Goal: Information Seeking & Learning: Learn about a topic

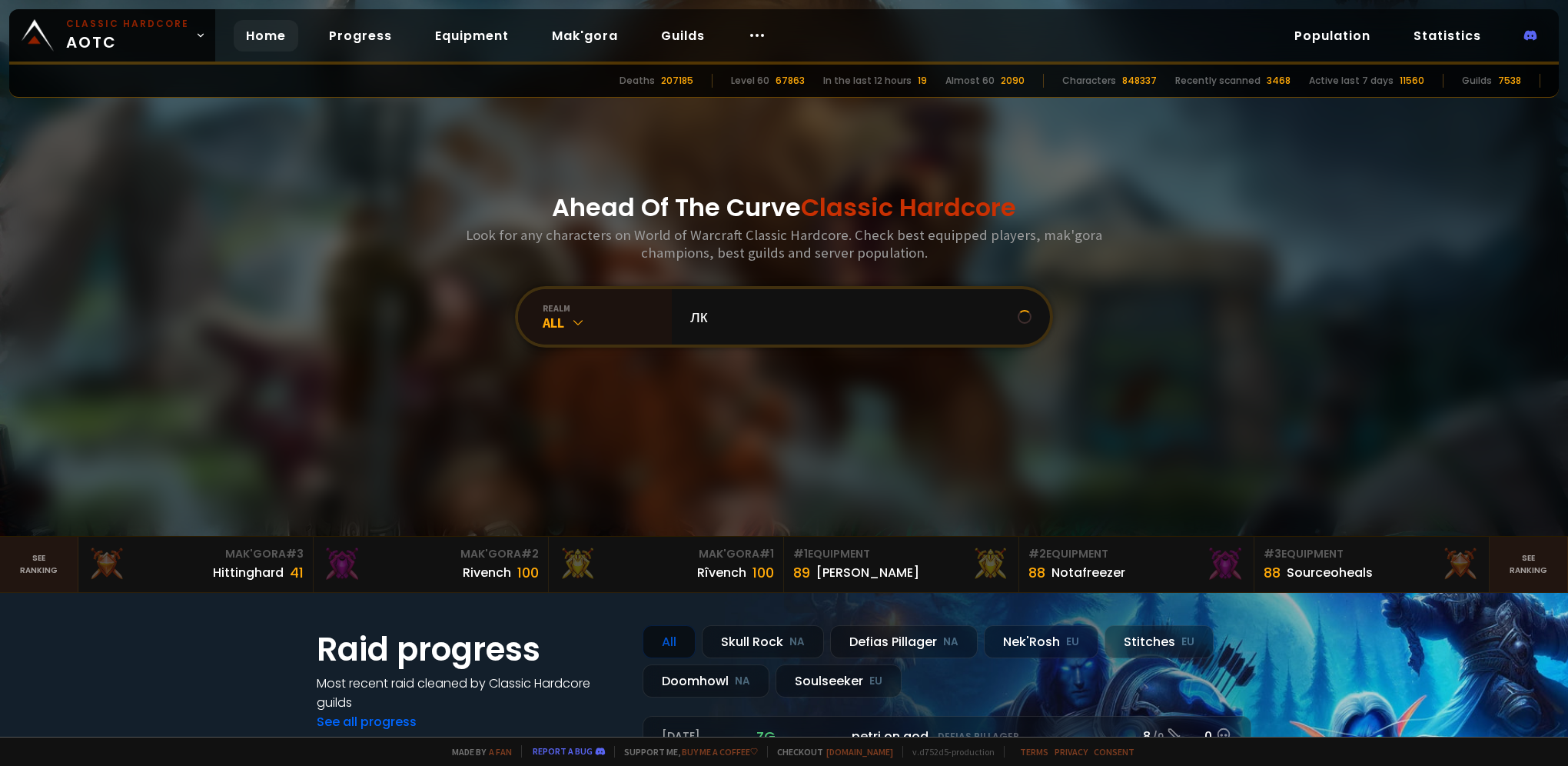
type input "л"
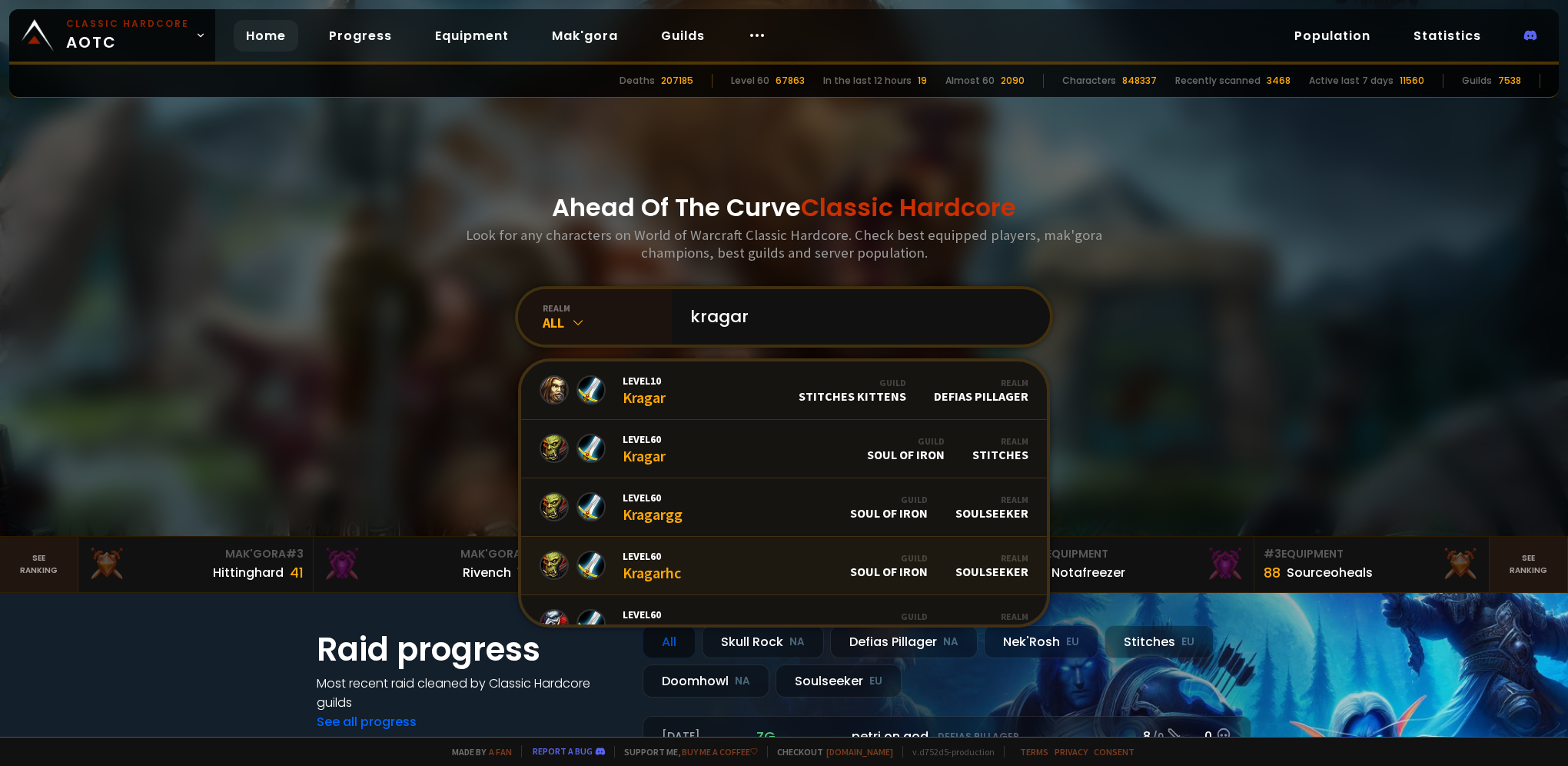
type input "kragar"
click at [901, 555] on div "Guild" at bounding box center [889, 558] width 77 height 11
click at [897, 517] on div "Guild Soul of Iron" at bounding box center [889, 507] width 77 height 27
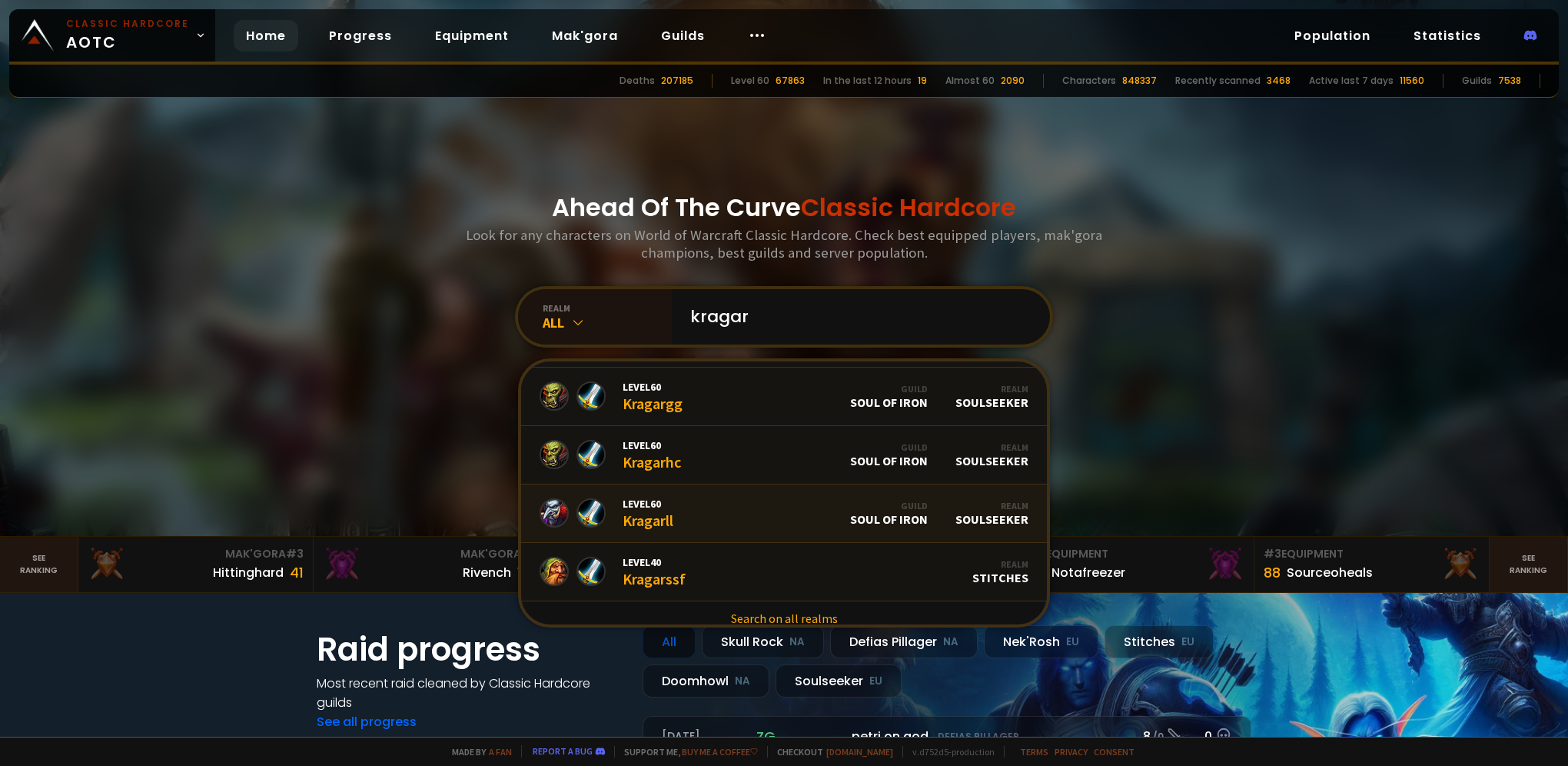
scroll to position [121, 0]
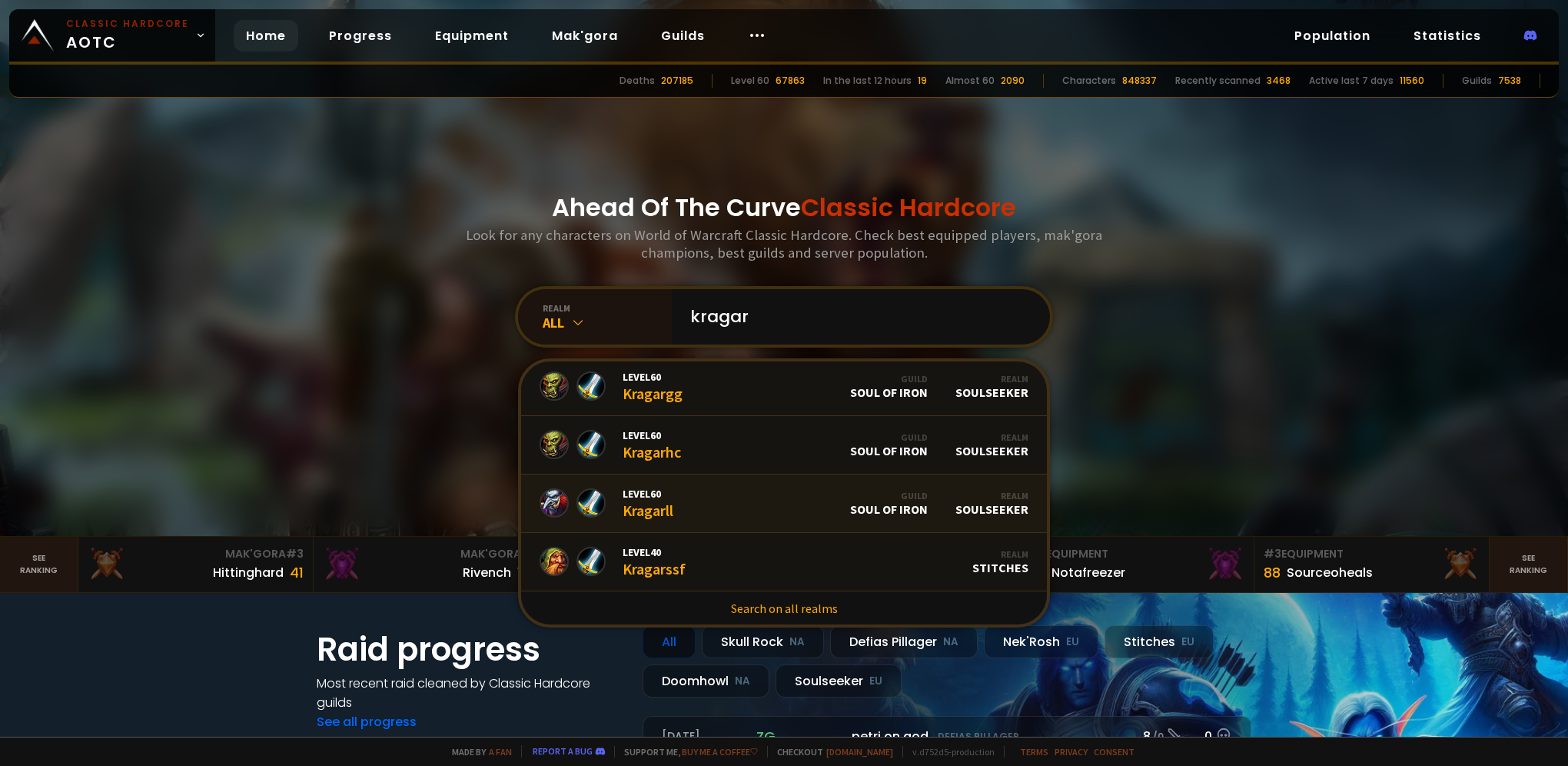
click at [897, 515] on div "Guild Soul of Iron" at bounding box center [889, 503] width 77 height 27
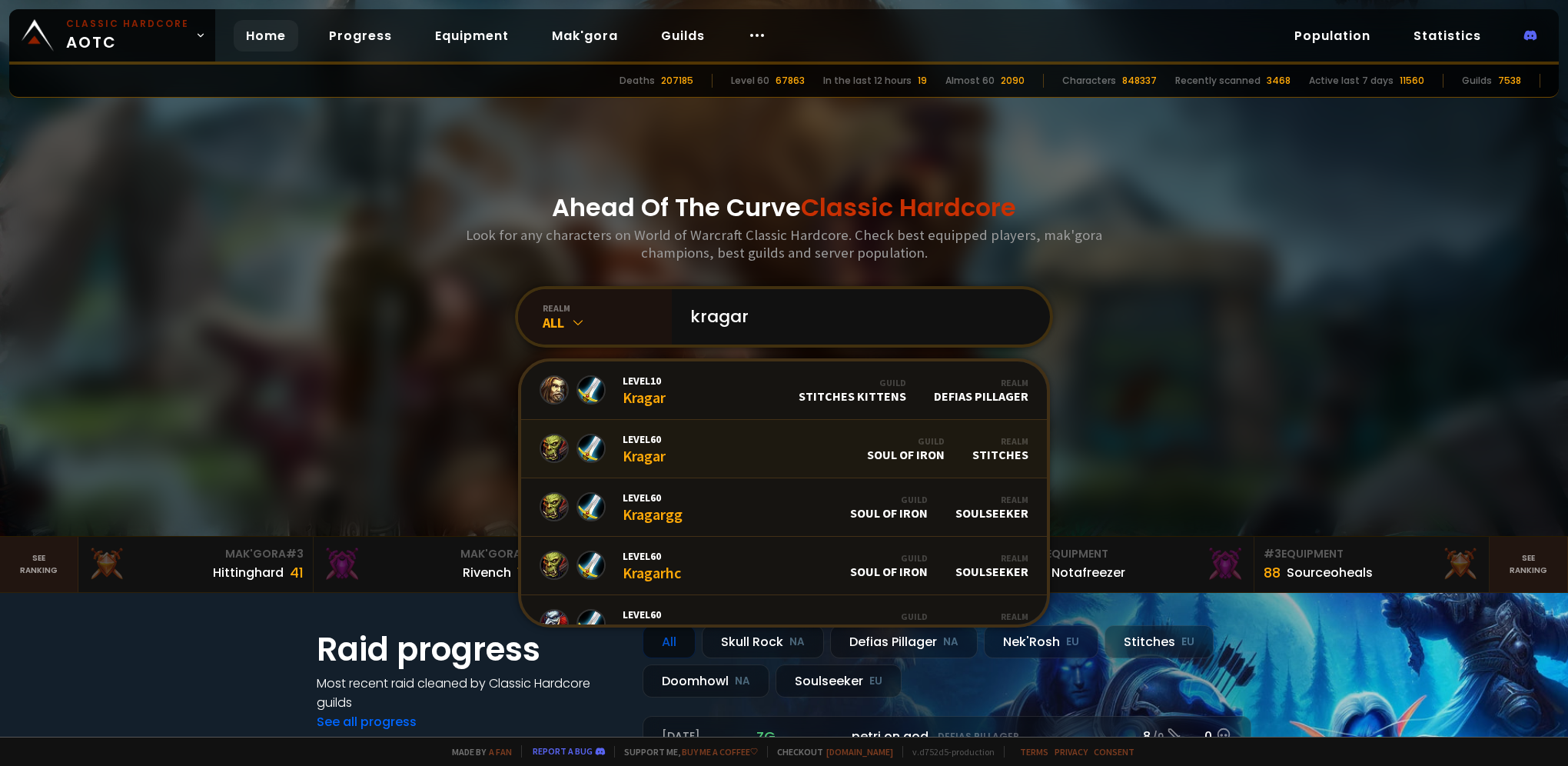
click at [647, 456] on div "Level 60 Kragar" at bounding box center [644, 448] width 43 height 33
click at [634, 398] on div "Level 10 Kragar" at bounding box center [644, 390] width 43 height 33
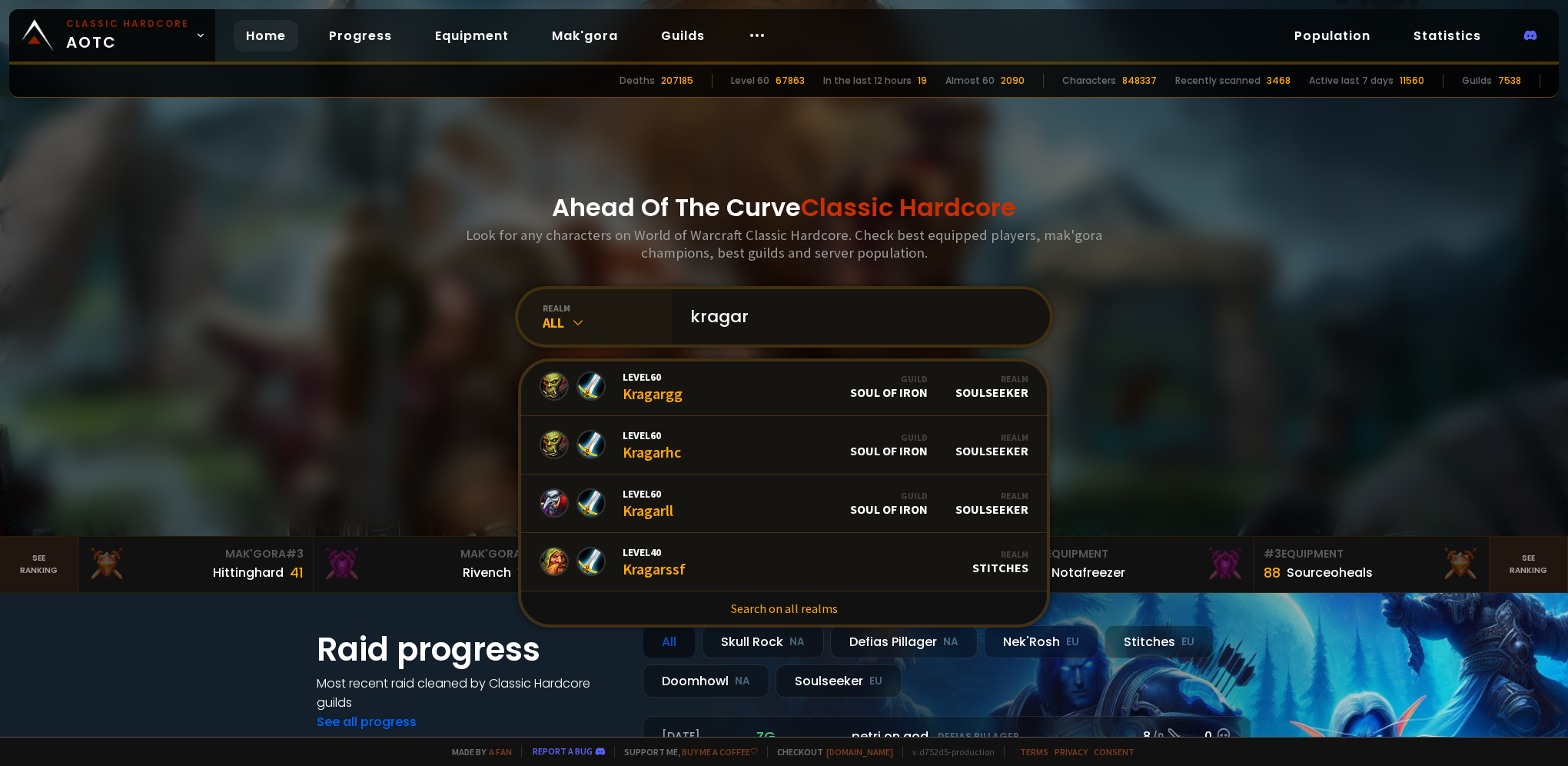
drag, startPoint x: 823, startPoint y: 311, endPoint x: 550, endPoint y: 312, distance: 273.0
click at [613, 313] on div "realm All kragar Level 10 Kragar Guild Stitches Kittens Realm Defias Pillager L…" at bounding box center [784, 317] width 538 height 61
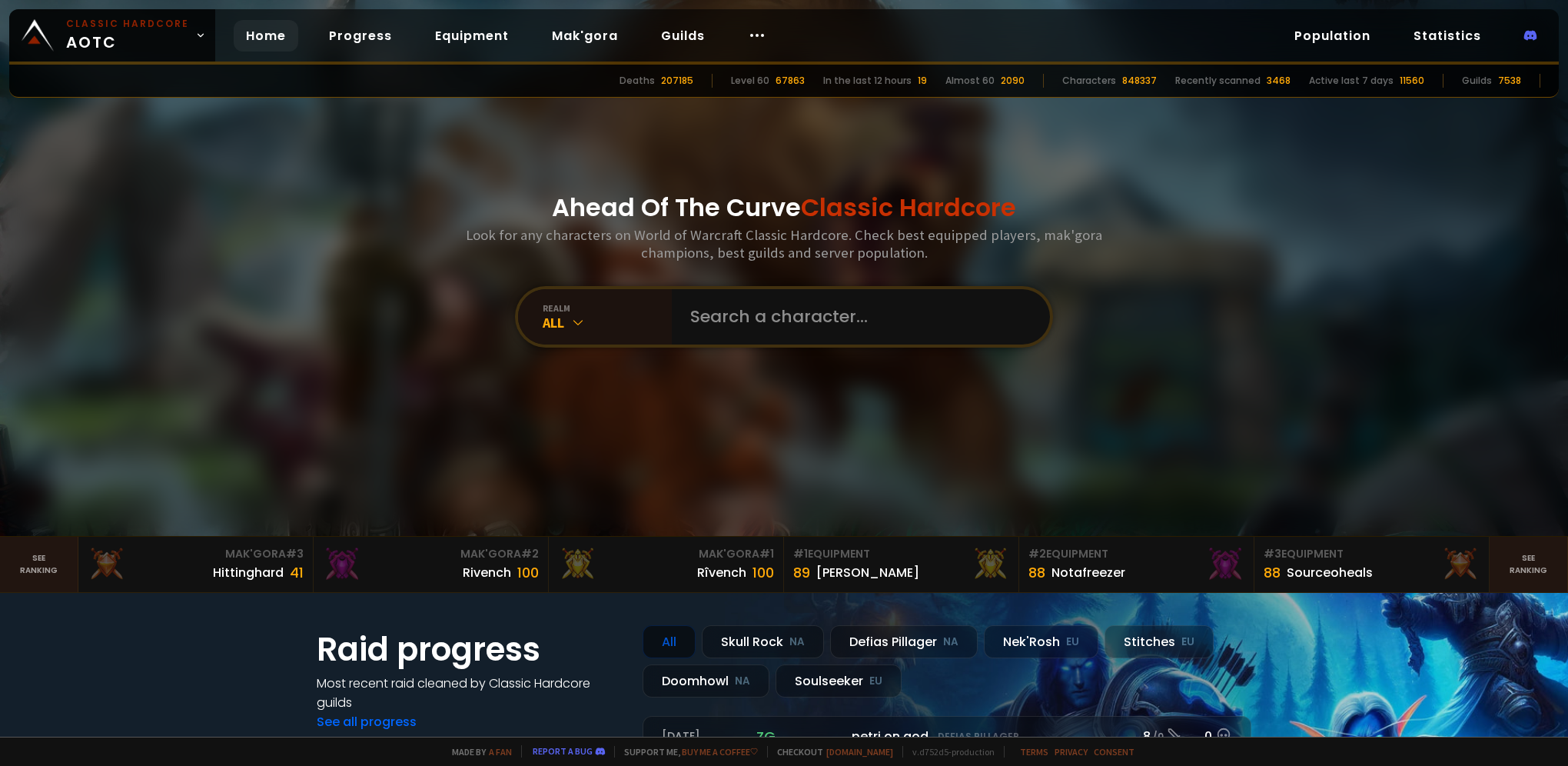
click at [260, 32] on link "Home" at bounding box center [266, 35] width 65 height 31
click at [185, 24] on link "Classic Hardcore AOTC" at bounding box center [112, 36] width 206 height 53
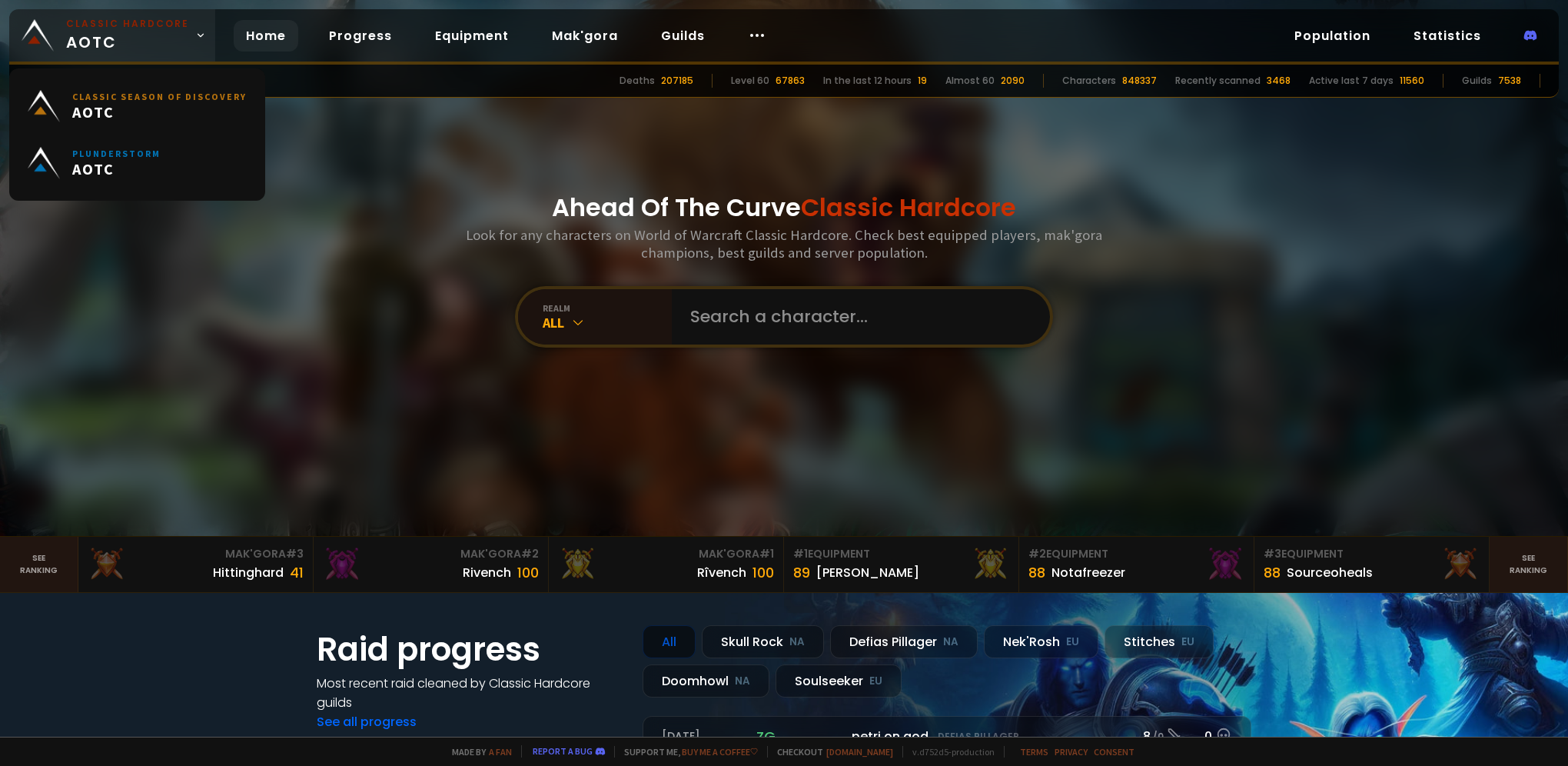
click at [195, 34] on icon at bounding box center [200, 35] width 10 height 10
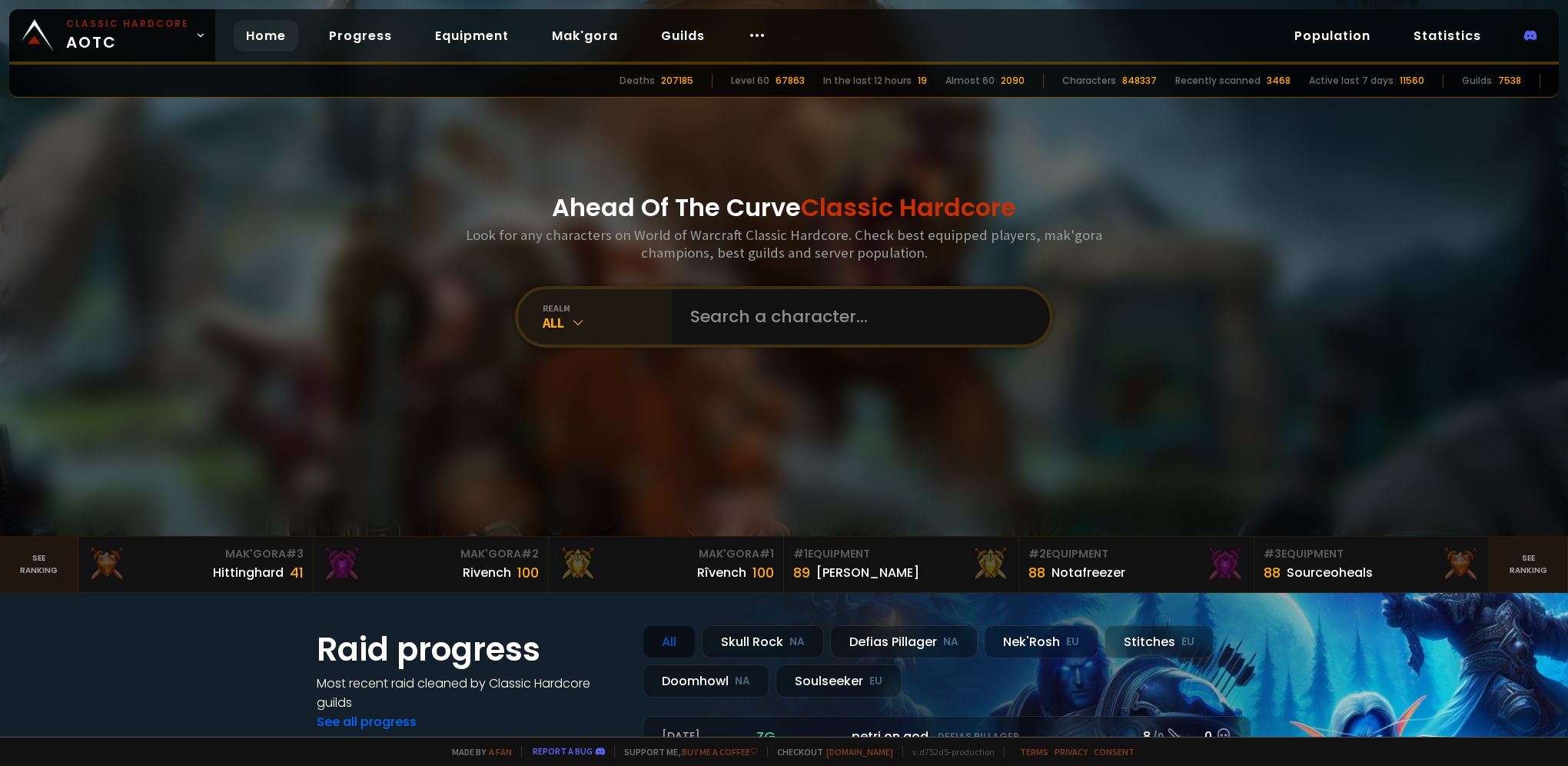
click at [583, 323] on div "All" at bounding box center [606, 322] width 129 height 18
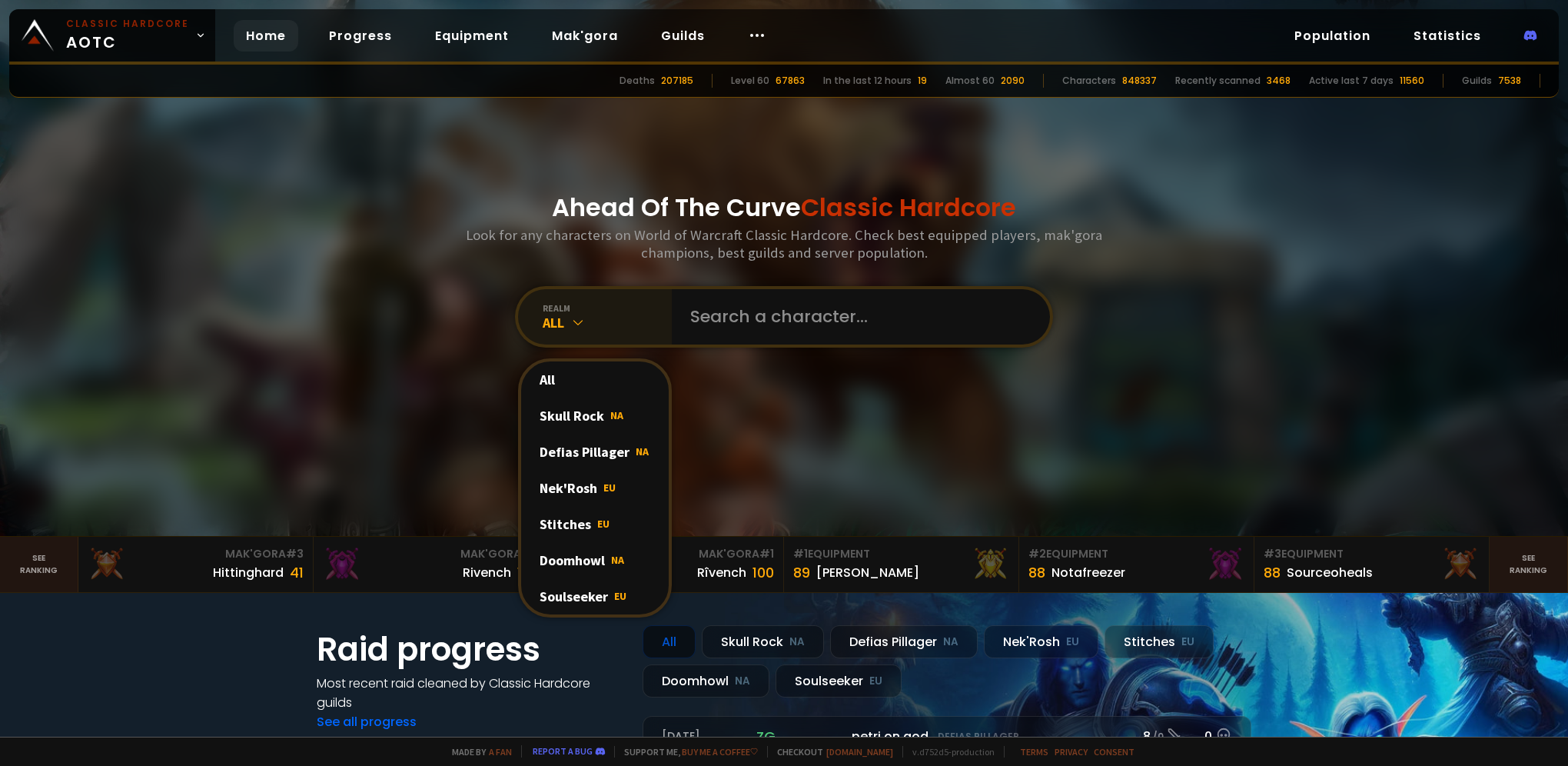
click at [584, 323] on div "All" at bounding box center [606, 322] width 129 height 18
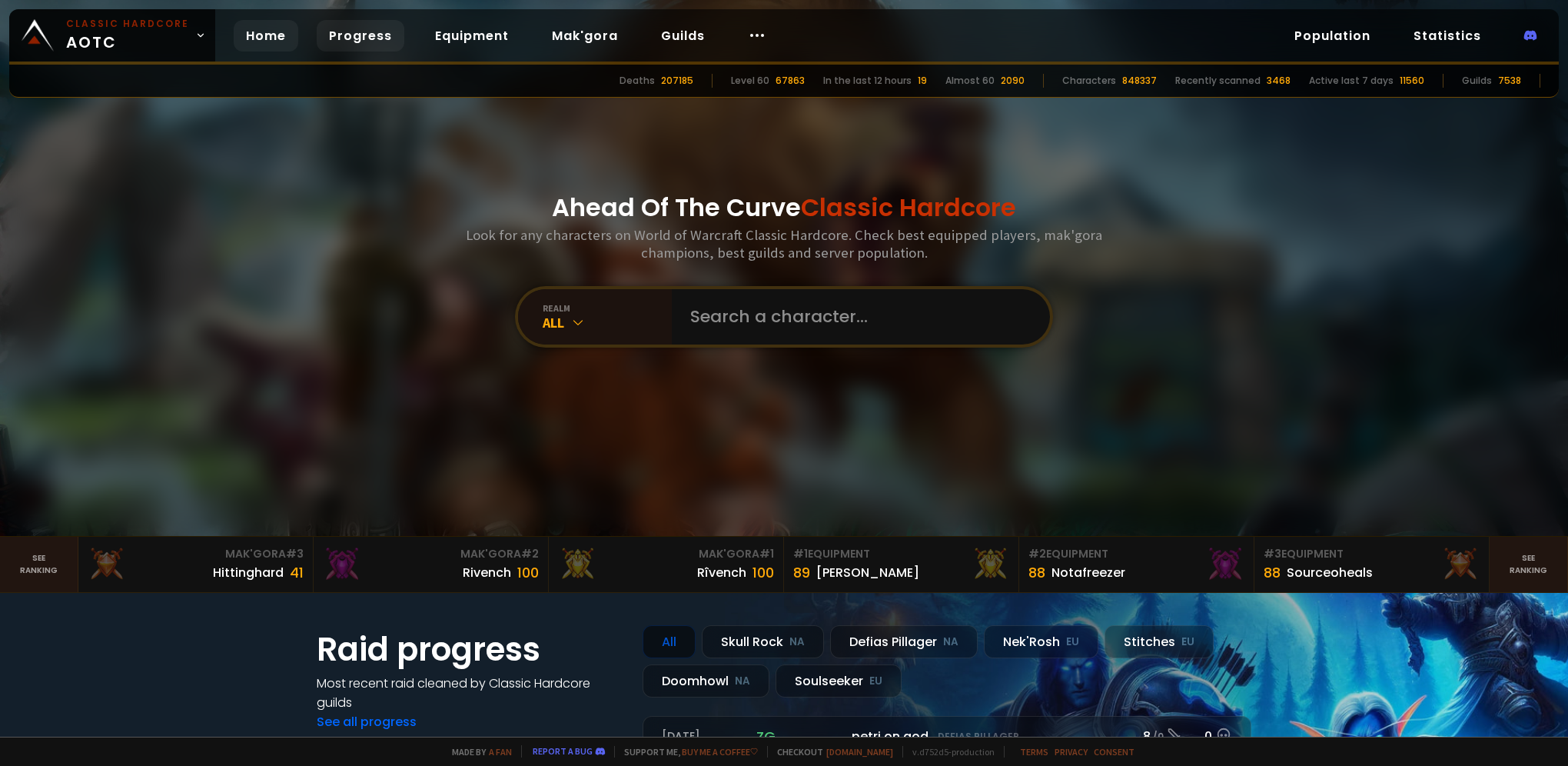
click at [363, 35] on link "Progress" at bounding box center [360, 35] width 88 height 31
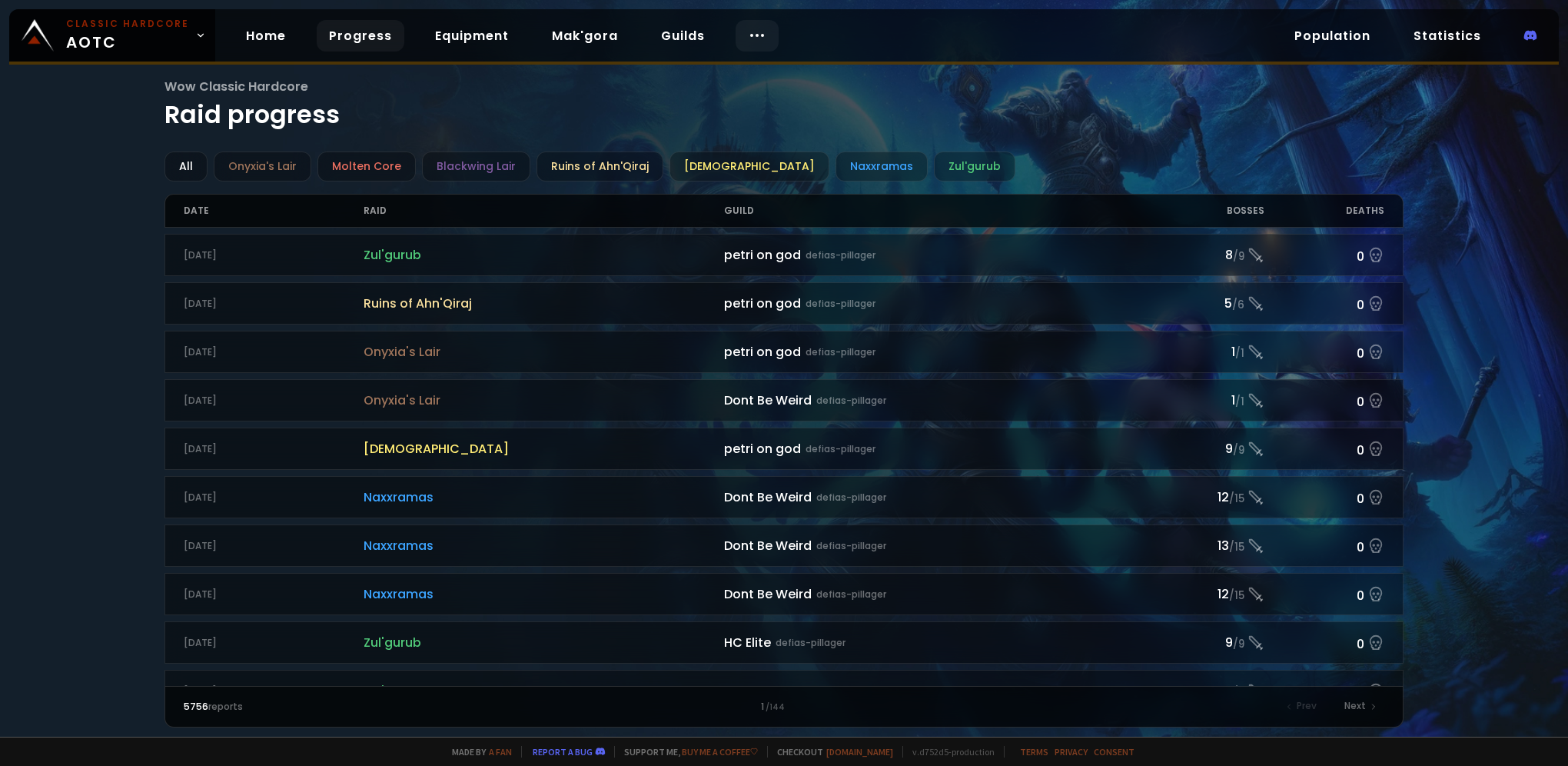
click at [752, 35] on icon at bounding box center [757, 36] width 19 height 19
click at [157, 40] on span "Classic Hardcore AOTC" at bounding box center [127, 35] width 123 height 37
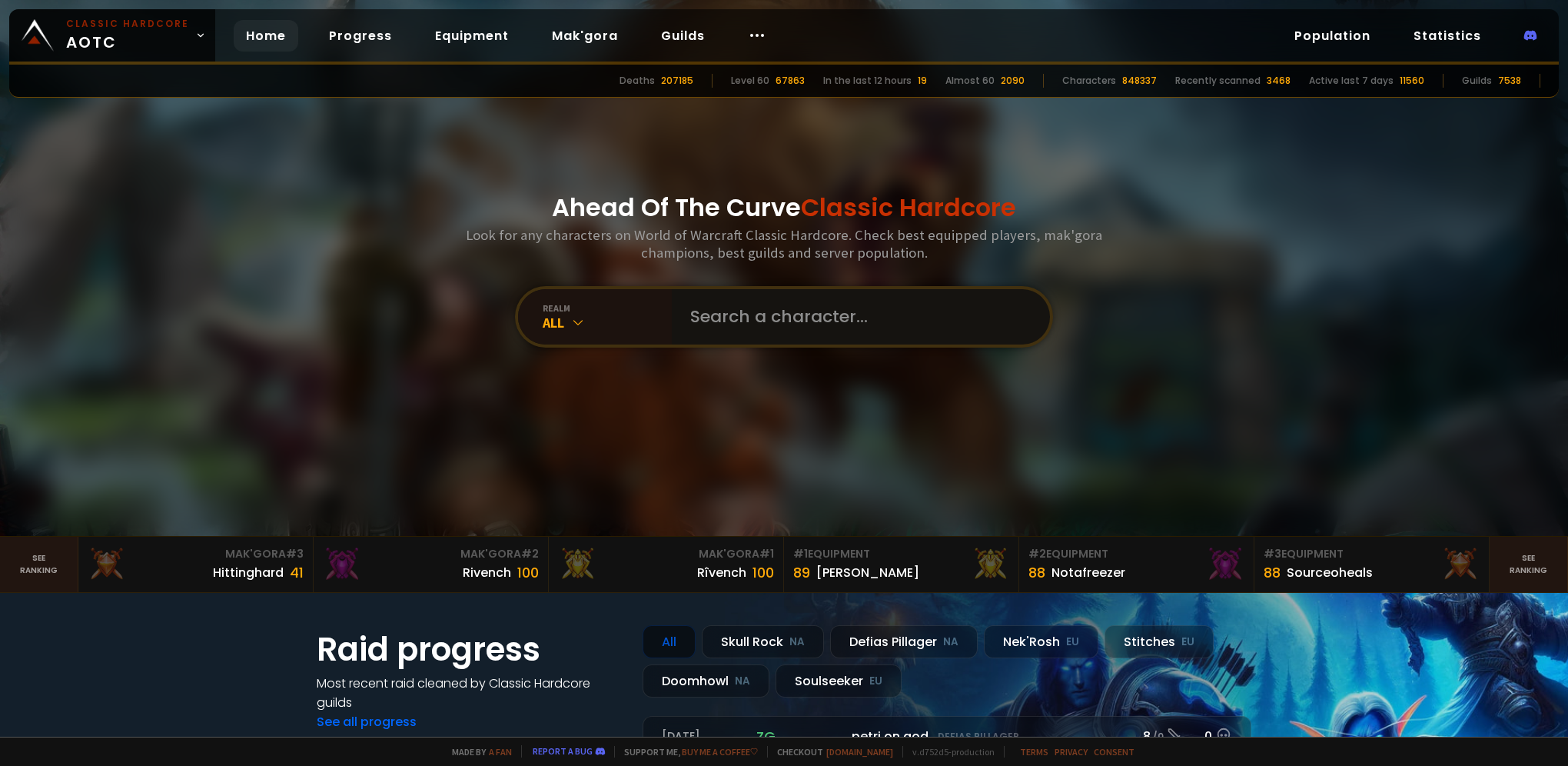
click at [742, 320] on input "text" at bounding box center [856, 317] width 350 height 56
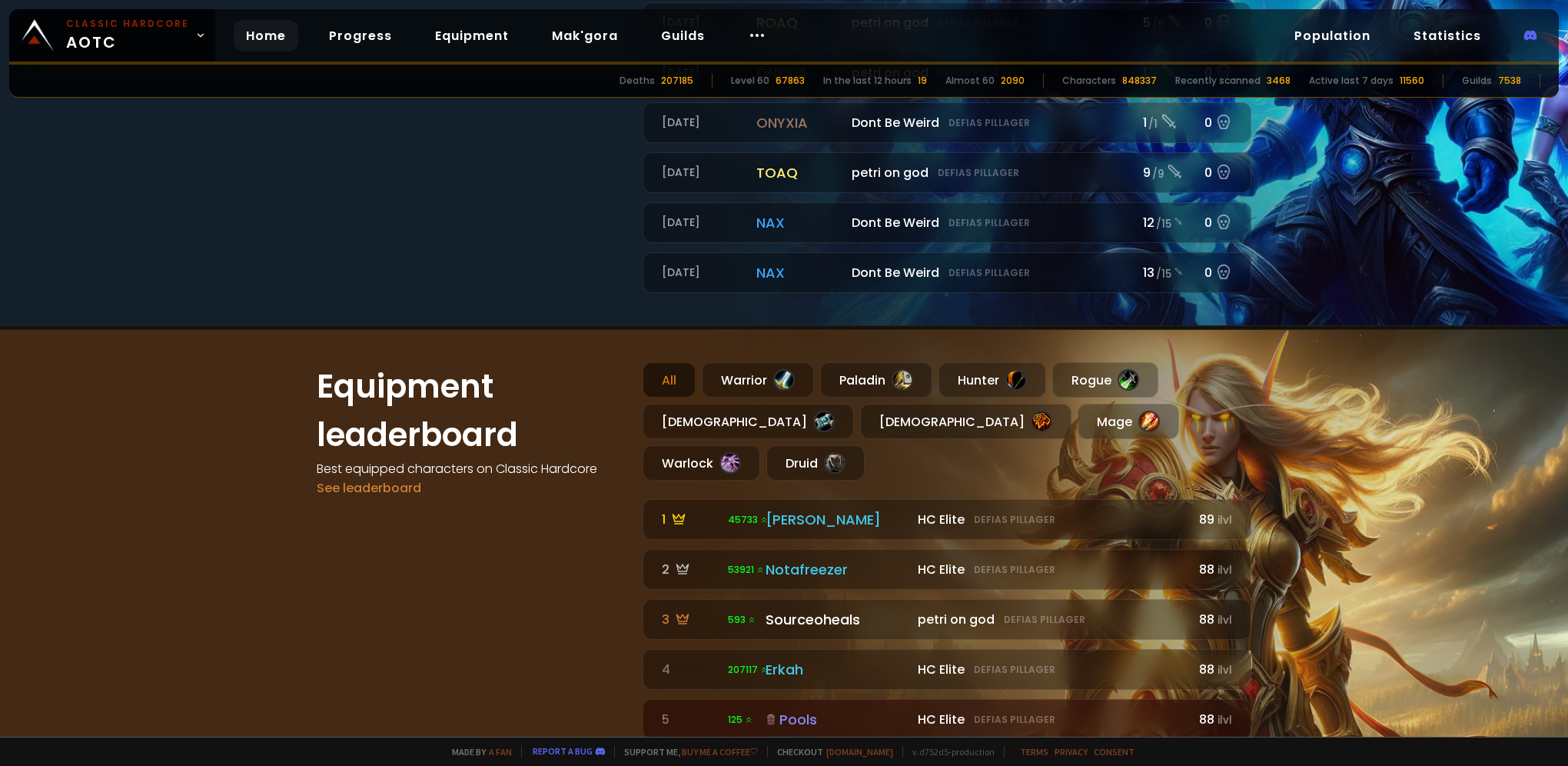
scroll to position [769, 0]
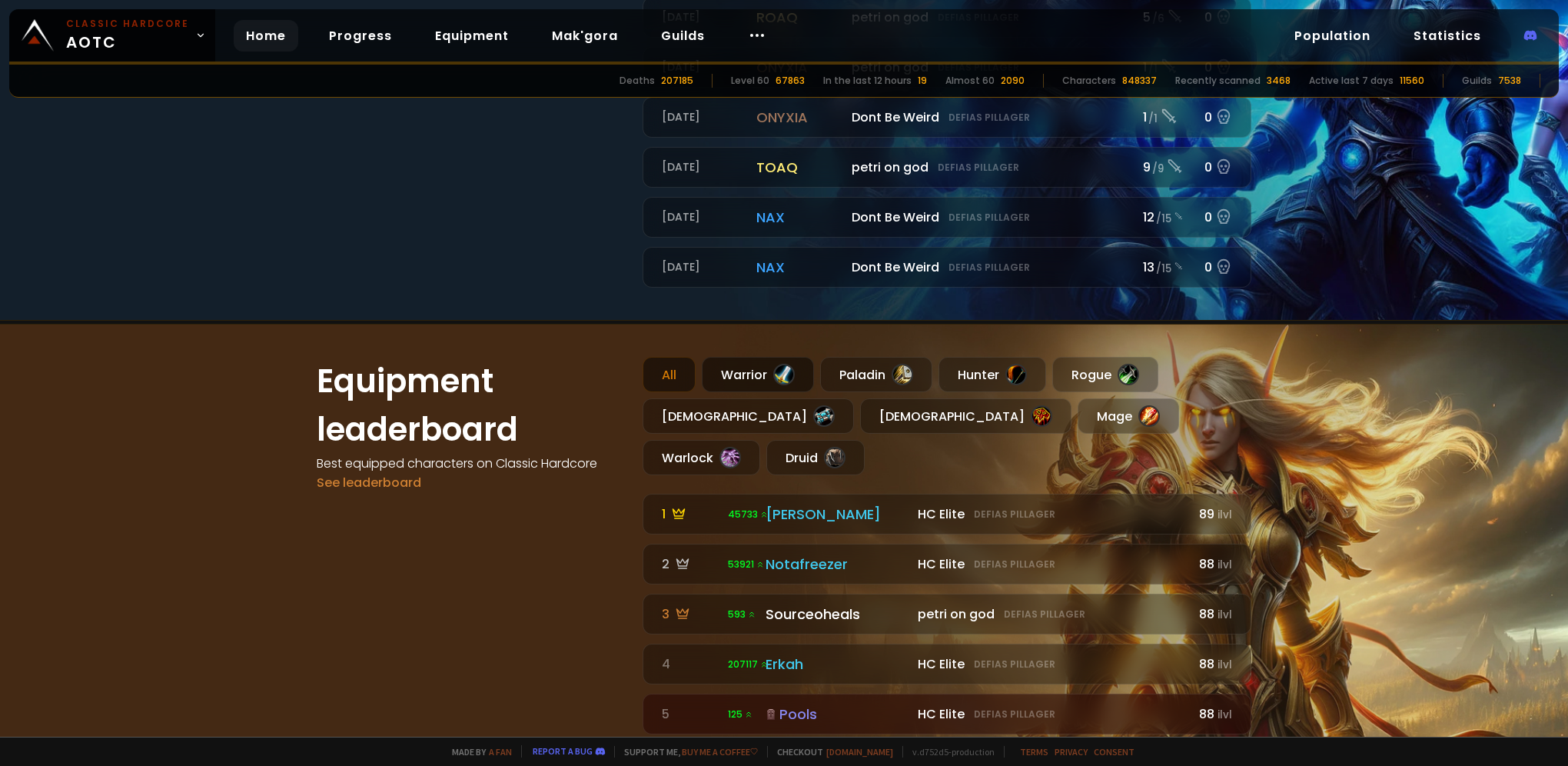
click at [773, 370] on div at bounding box center [784, 374] width 22 height 22
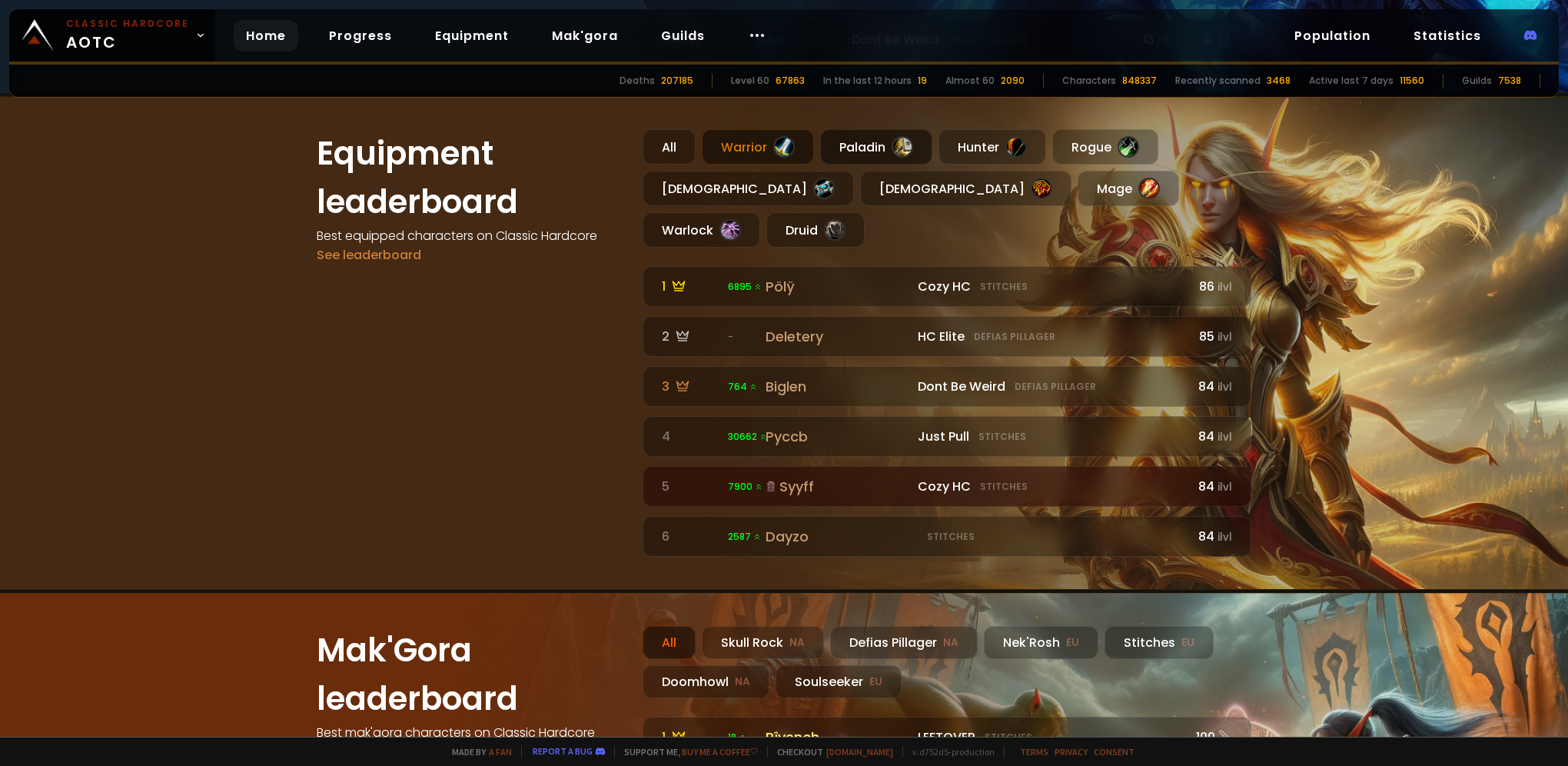
scroll to position [1000, 0]
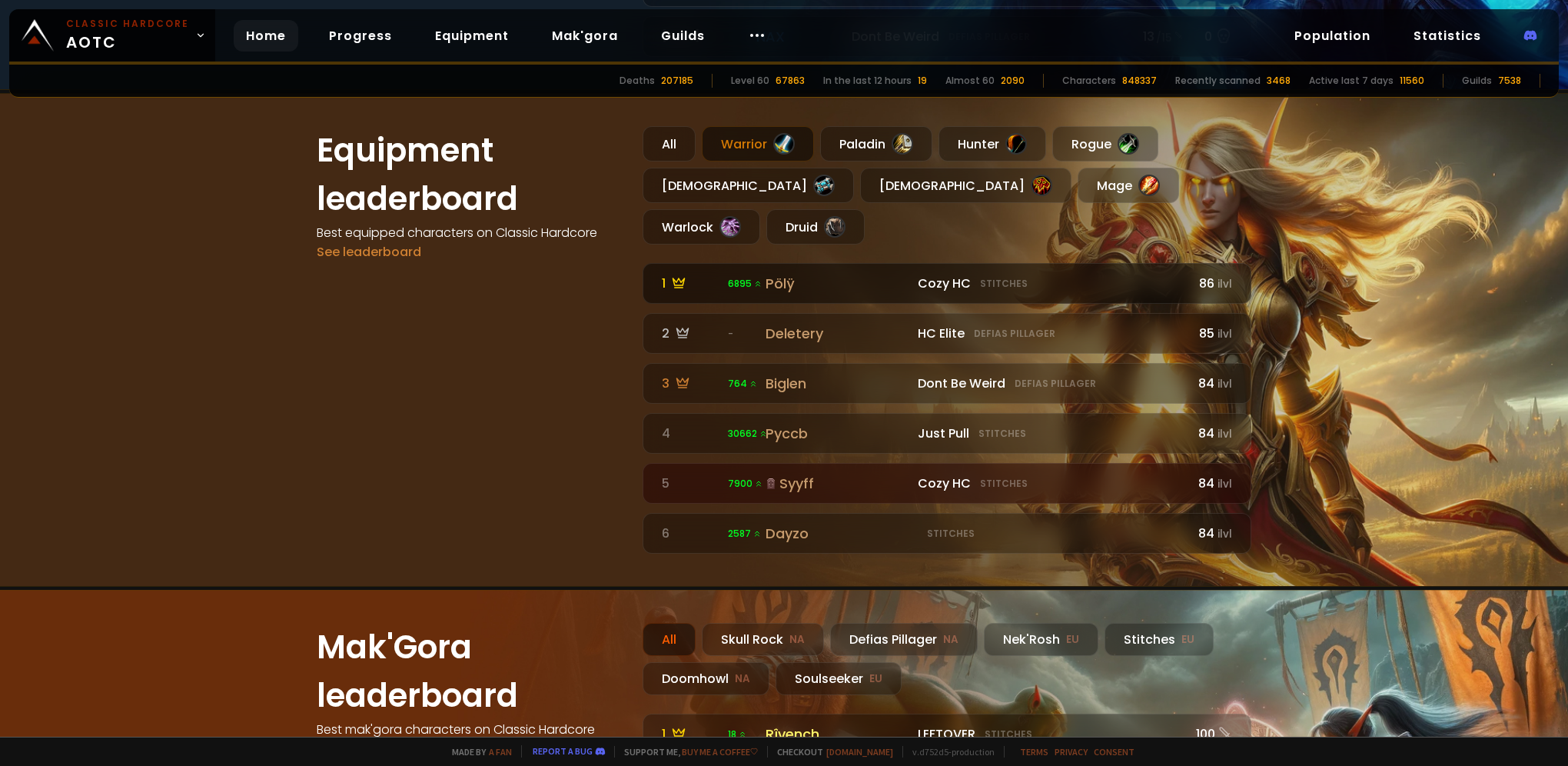
click at [776, 273] on div "Pölÿ" at bounding box center [837, 284] width 143 height 21
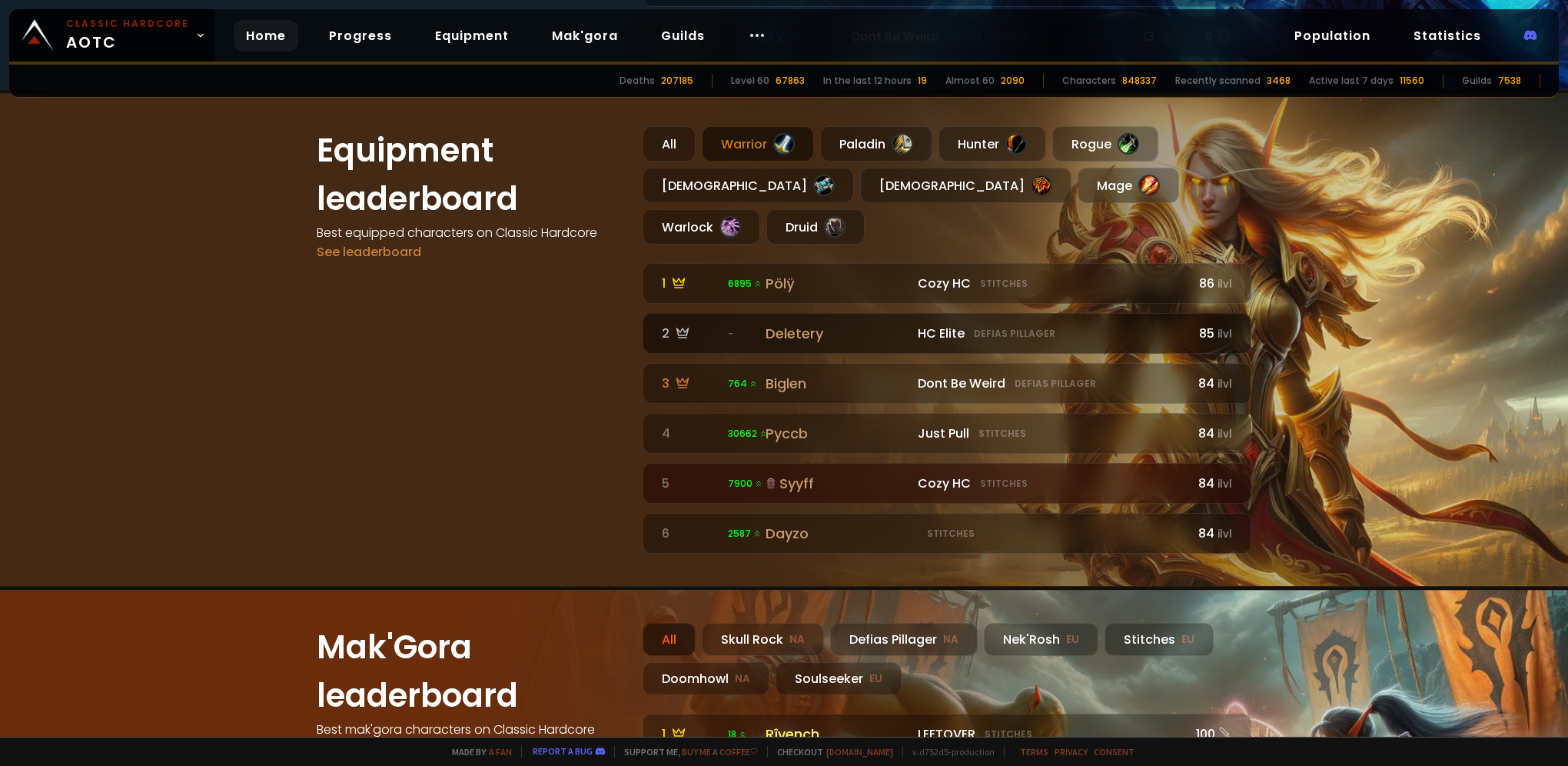
click at [781, 323] on div "Deletery" at bounding box center [837, 334] width 143 height 21
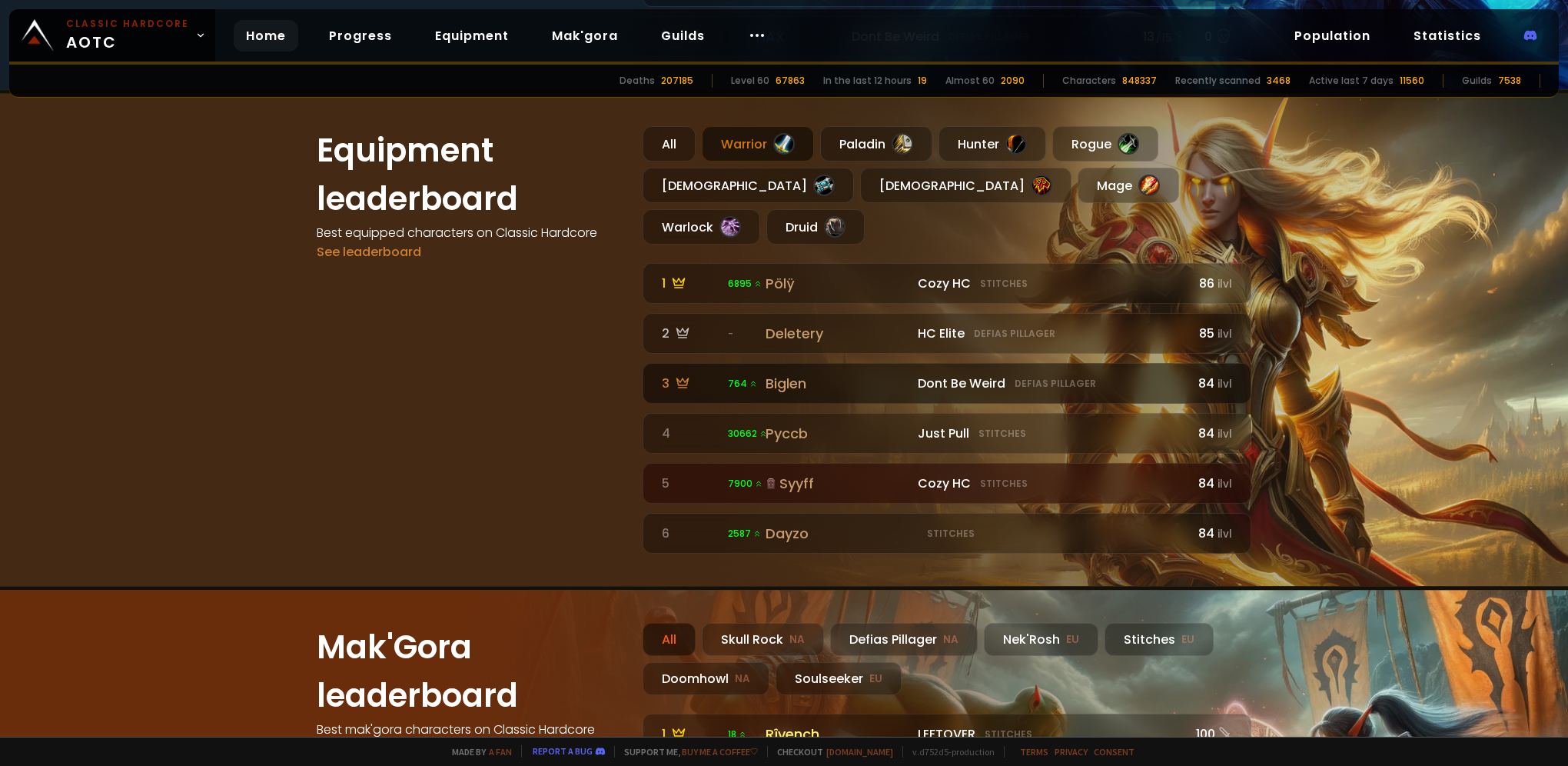
click at [781, 373] on div "Biglen" at bounding box center [837, 383] width 143 height 21
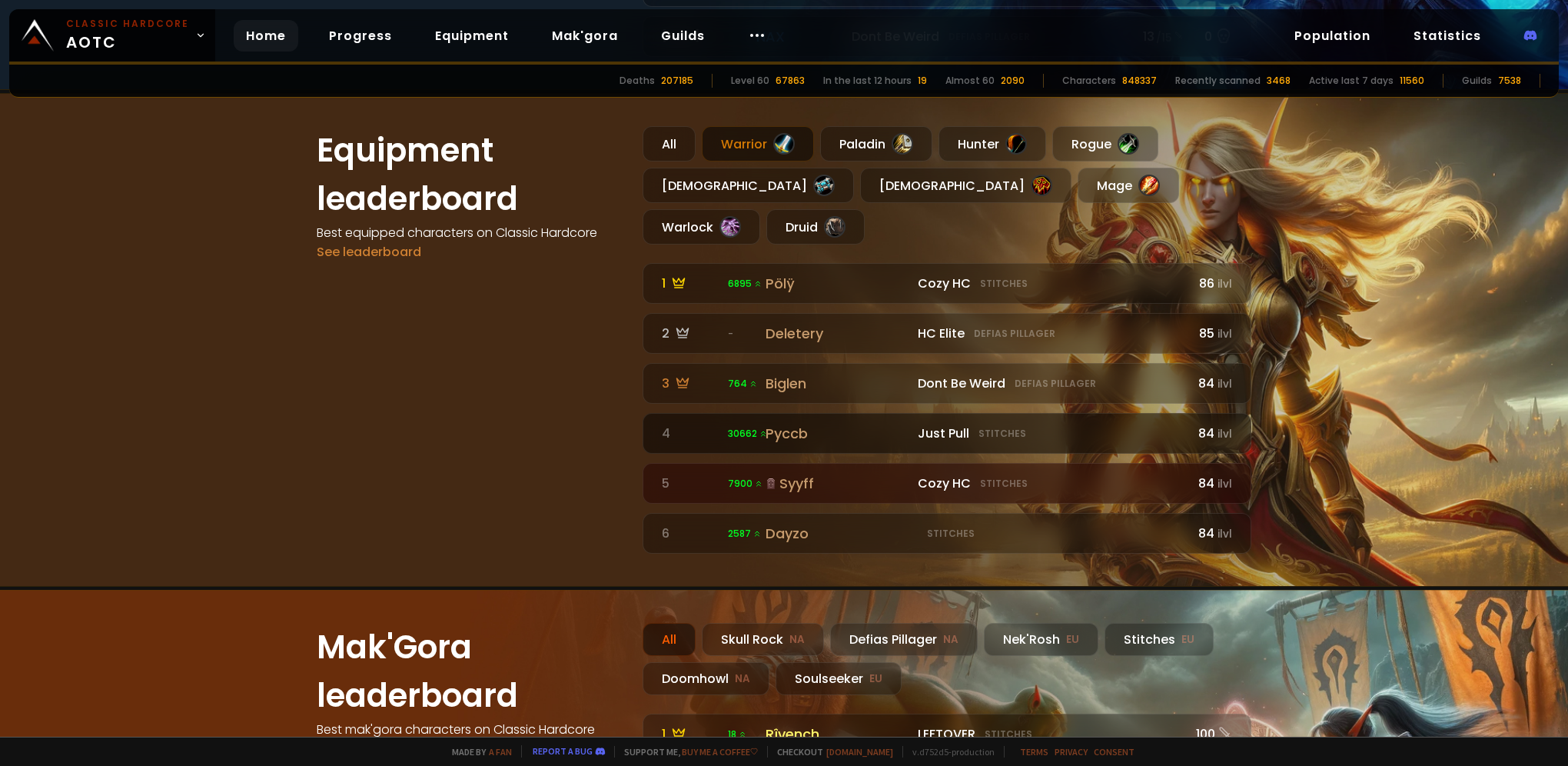
click at [778, 423] on div "Pyccb" at bounding box center [837, 433] width 143 height 21
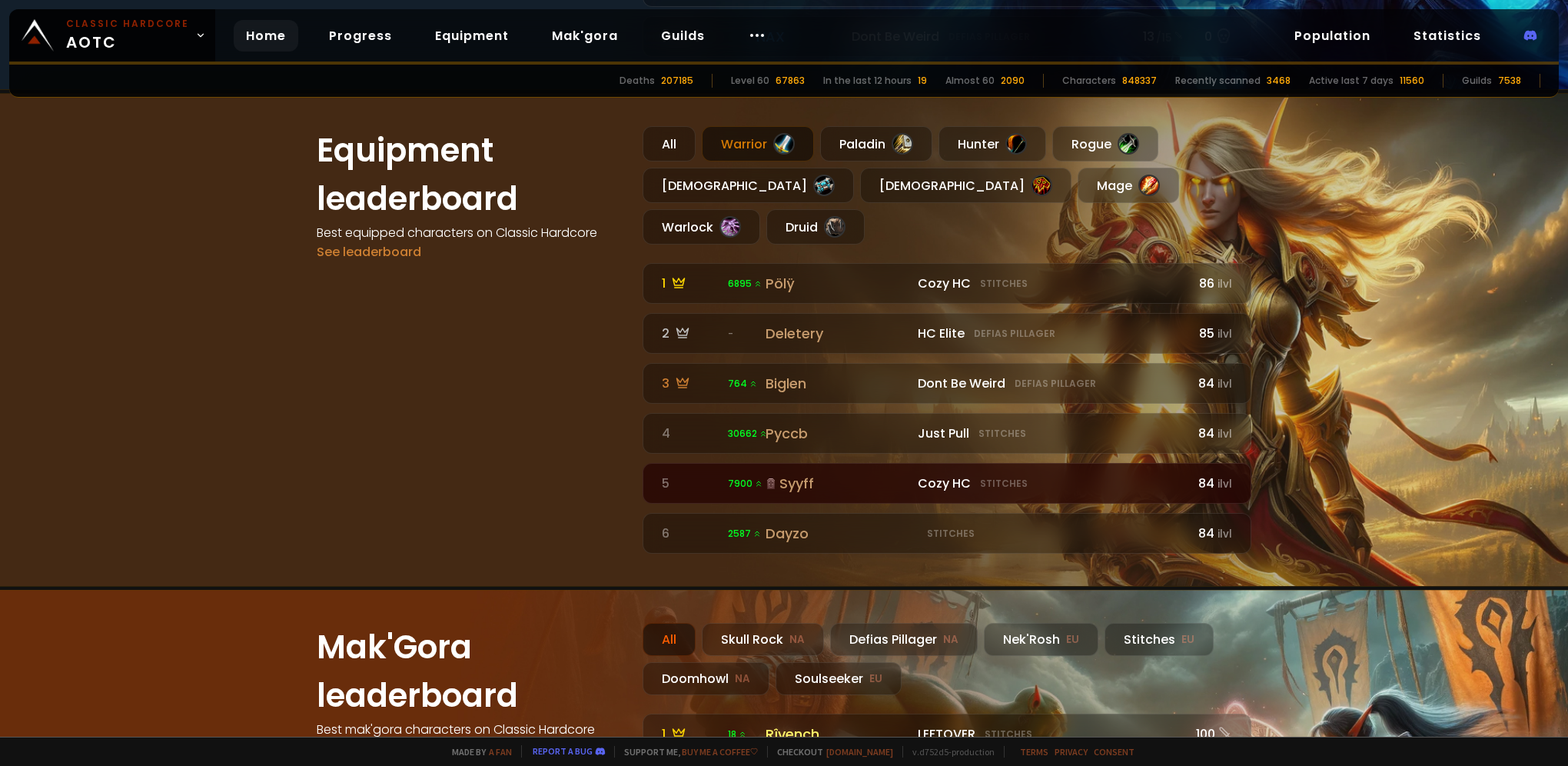
click at [783, 473] on div "Syyff" at bounding box center [837, 483] width 143 height 21
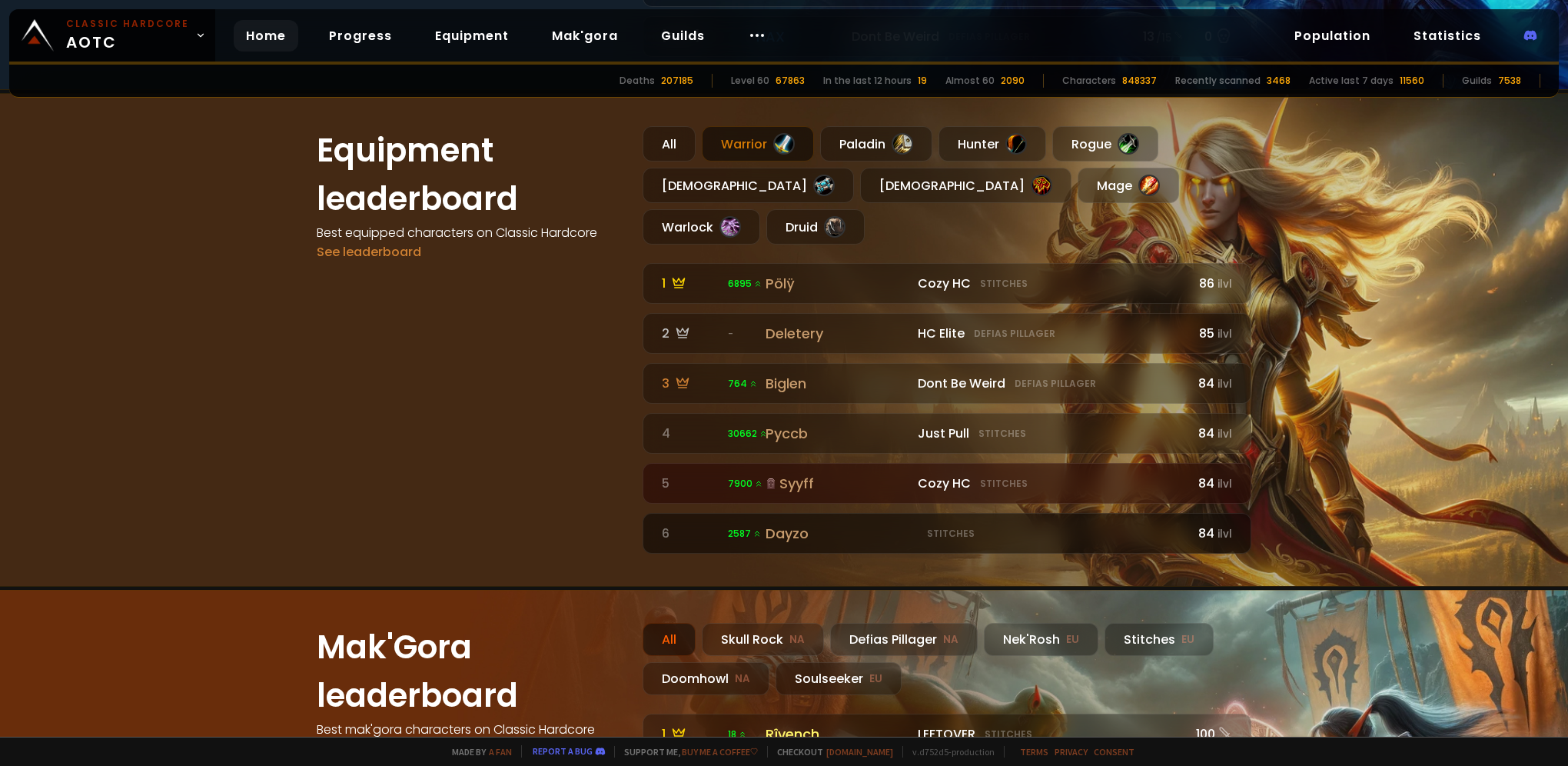
click at [786, 523] on div "Dayzo" at bounding box center [837, 533] width 143 height 21
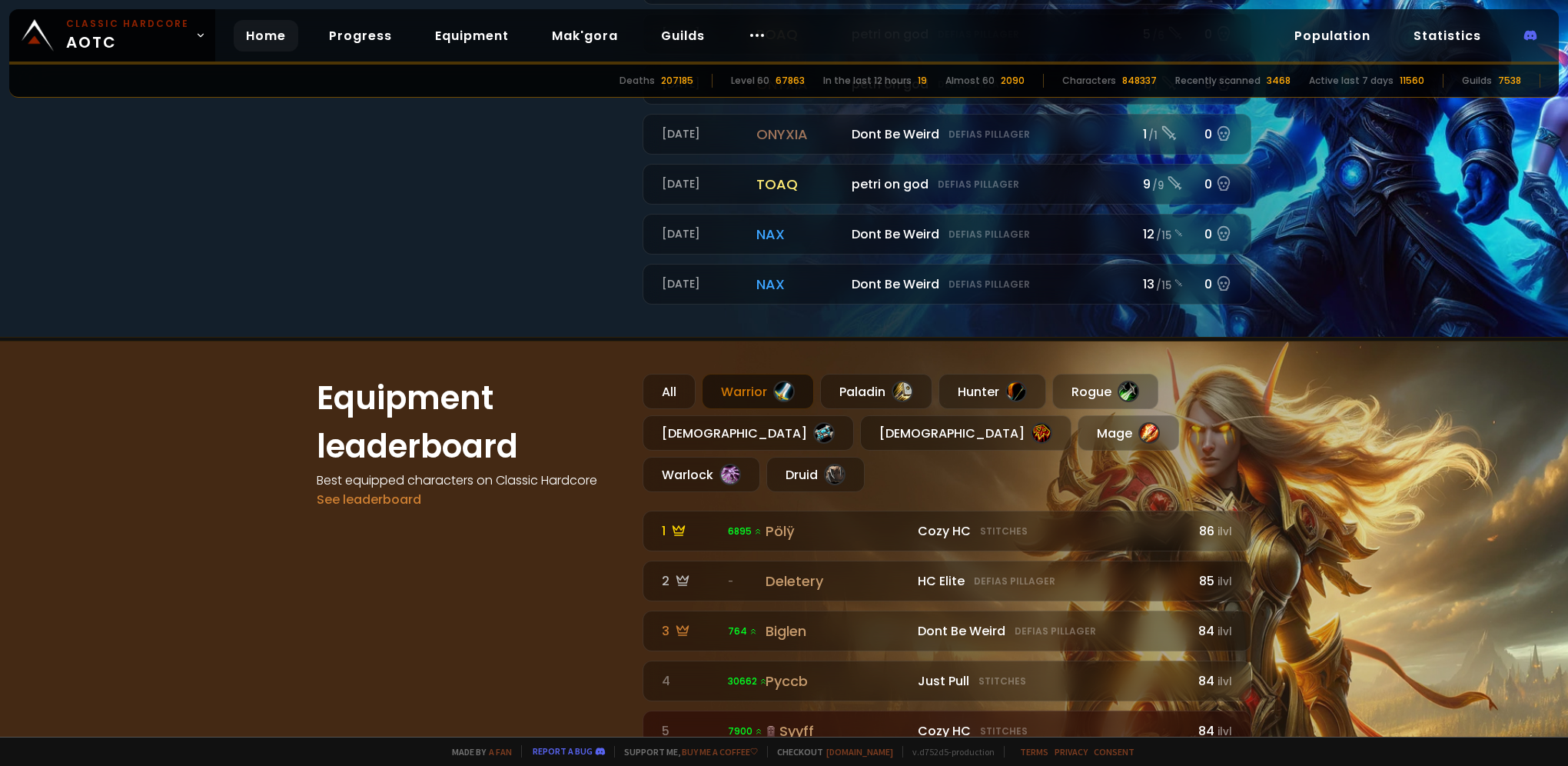
scroll to position [754, 0]
click at [739, 382] on div "Warrior" at bounding box center [757, 390] width 112 height 36
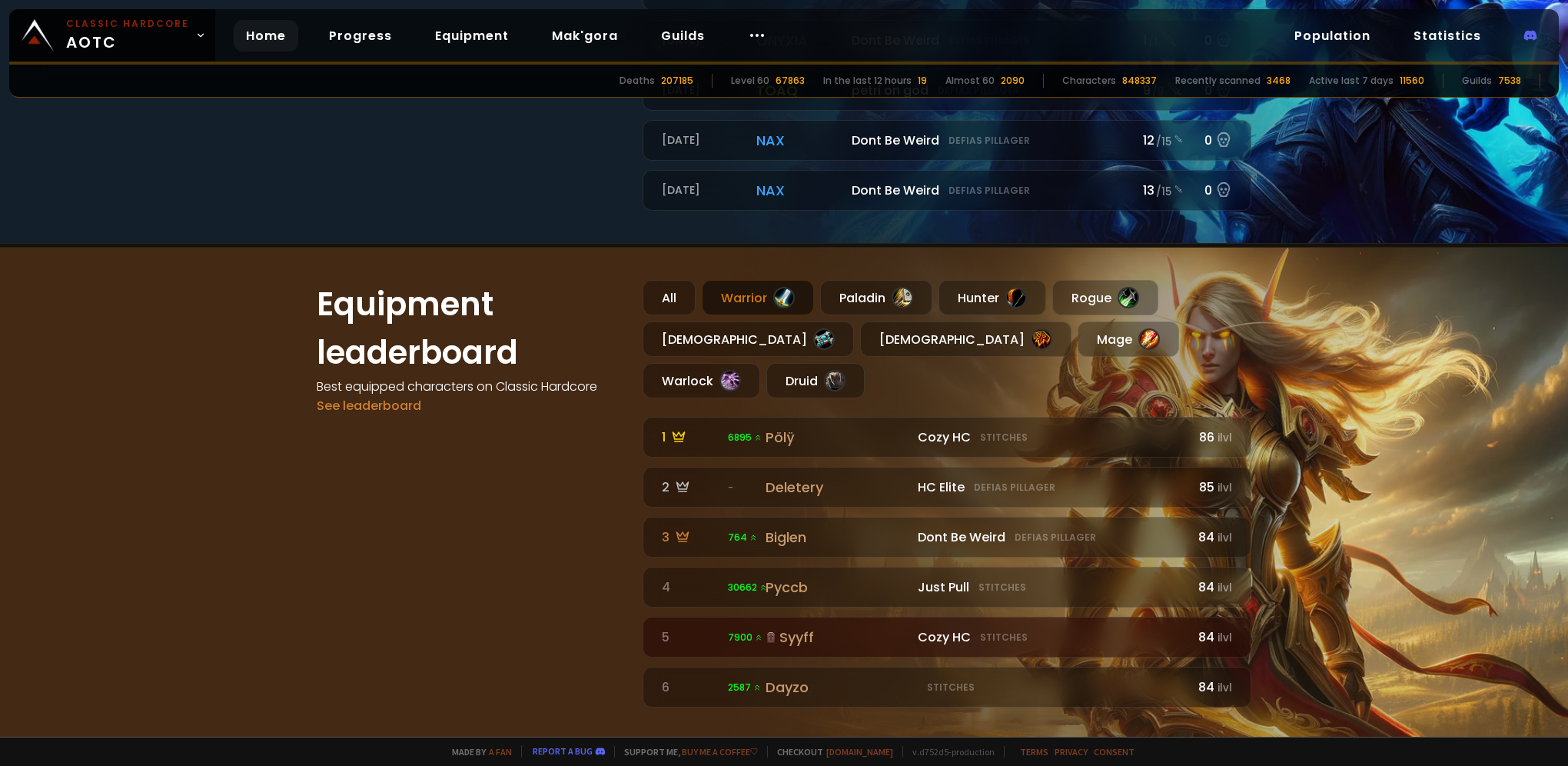
scroll to position [907, 0]
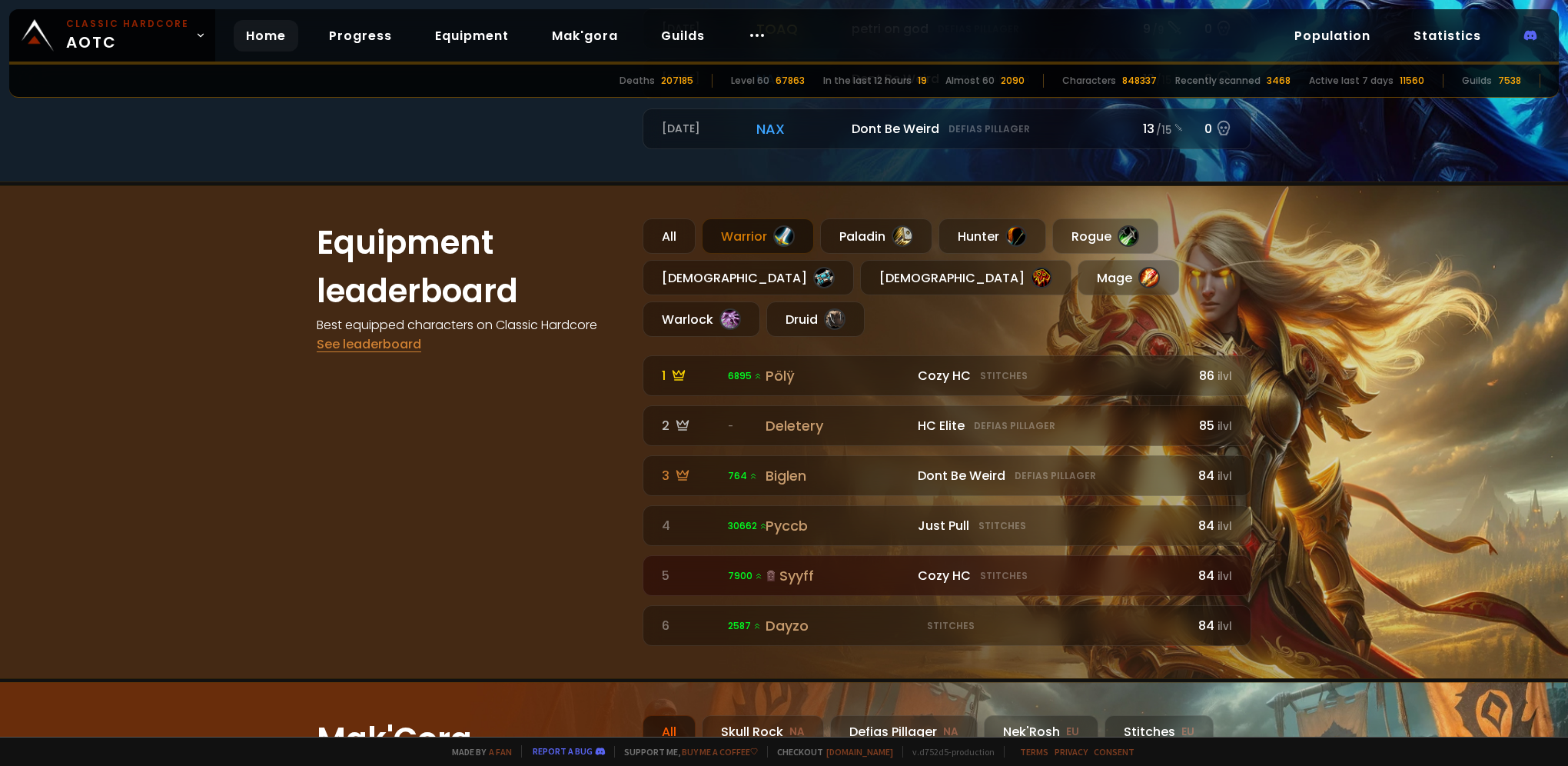
click at [394, 339] on link "See leaderboard" at bounding box center [368, 344] width 105 height 18
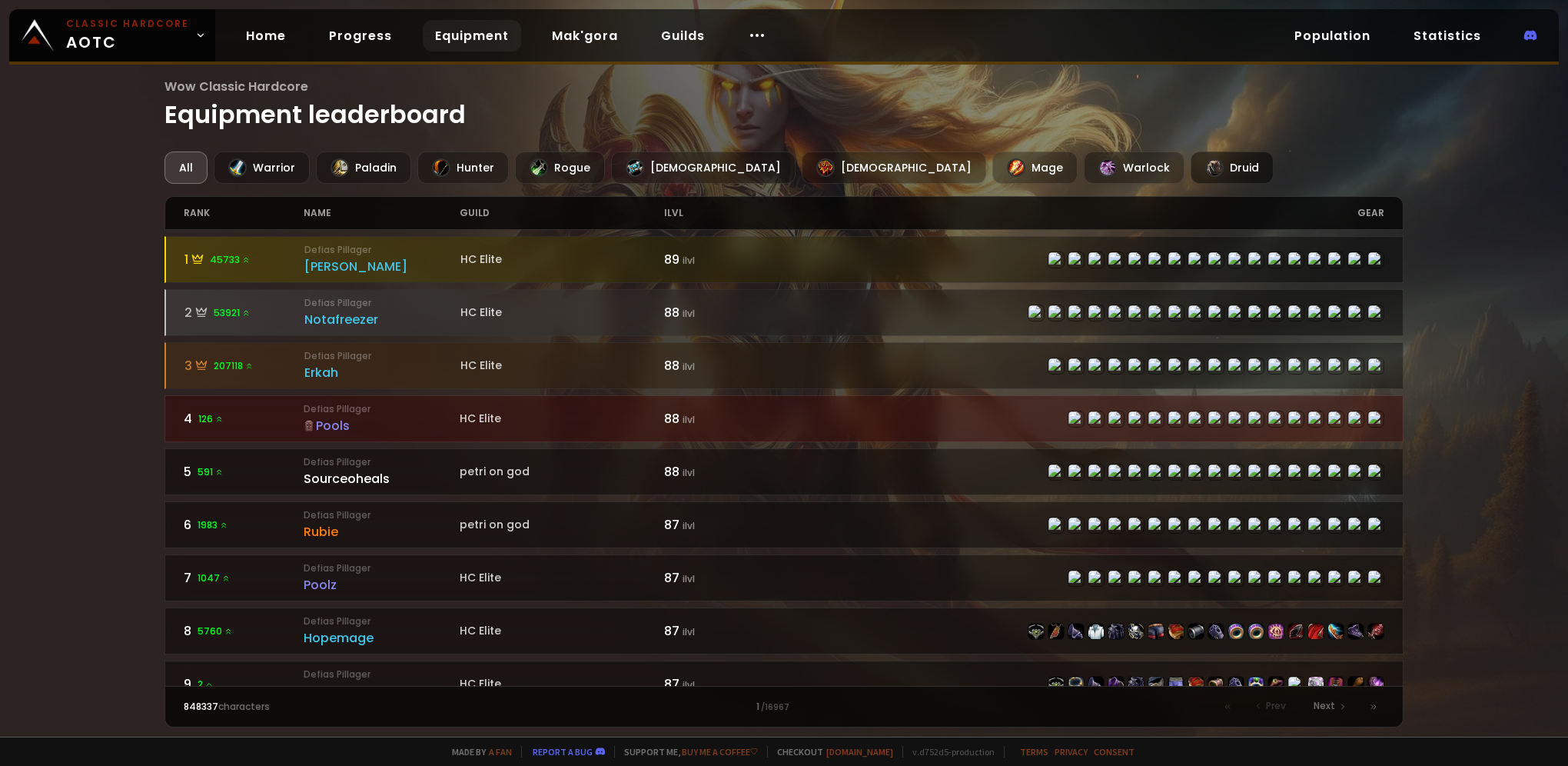
click at [1190, 163] on div "Druid" at bounding box center [1232, 168] width 83 height 32
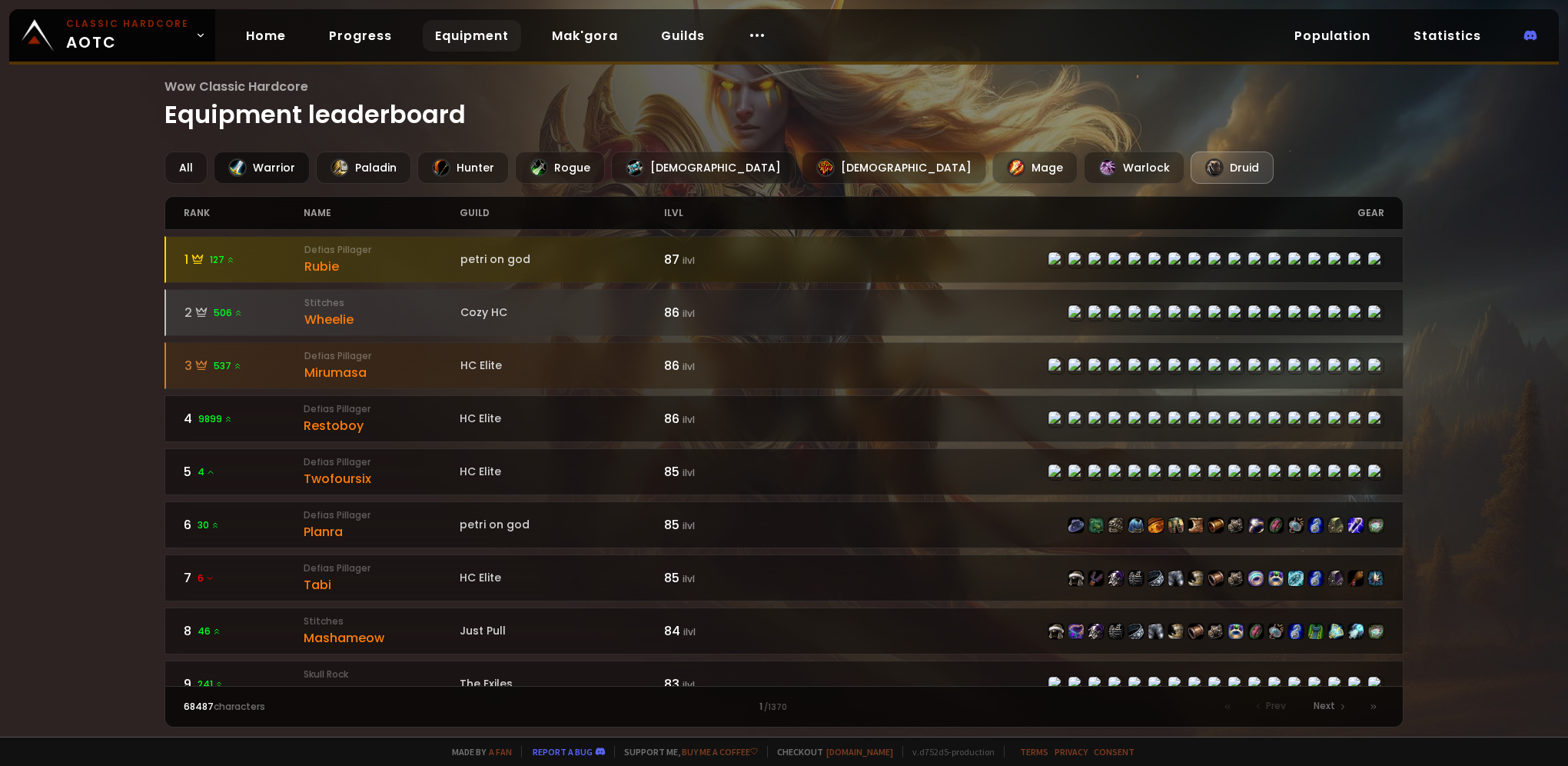
click at [278, 170] on div "Warrior" at bounding box center [262, 168] width 96 height 32
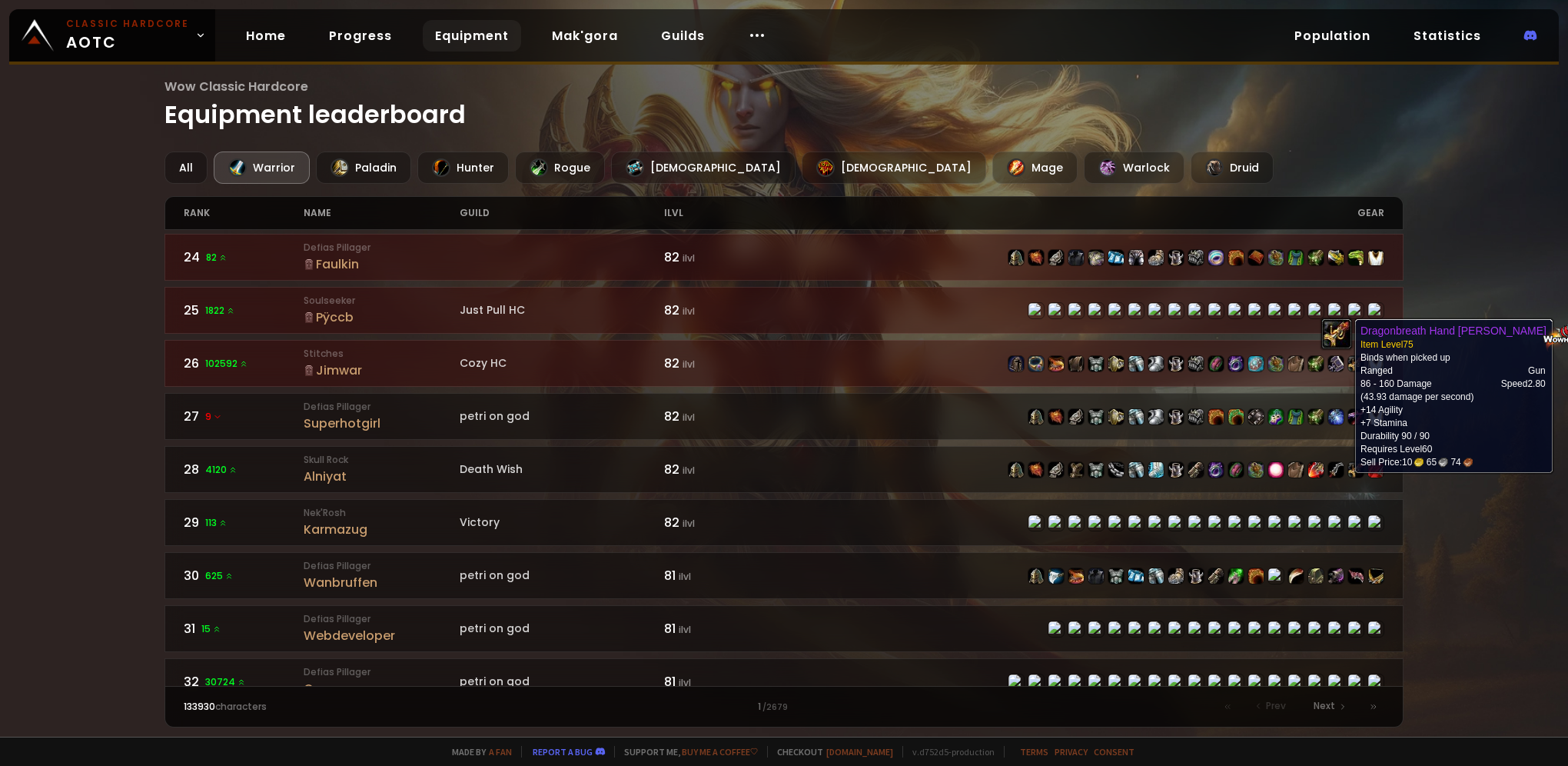
scroll to position [1230, 0]
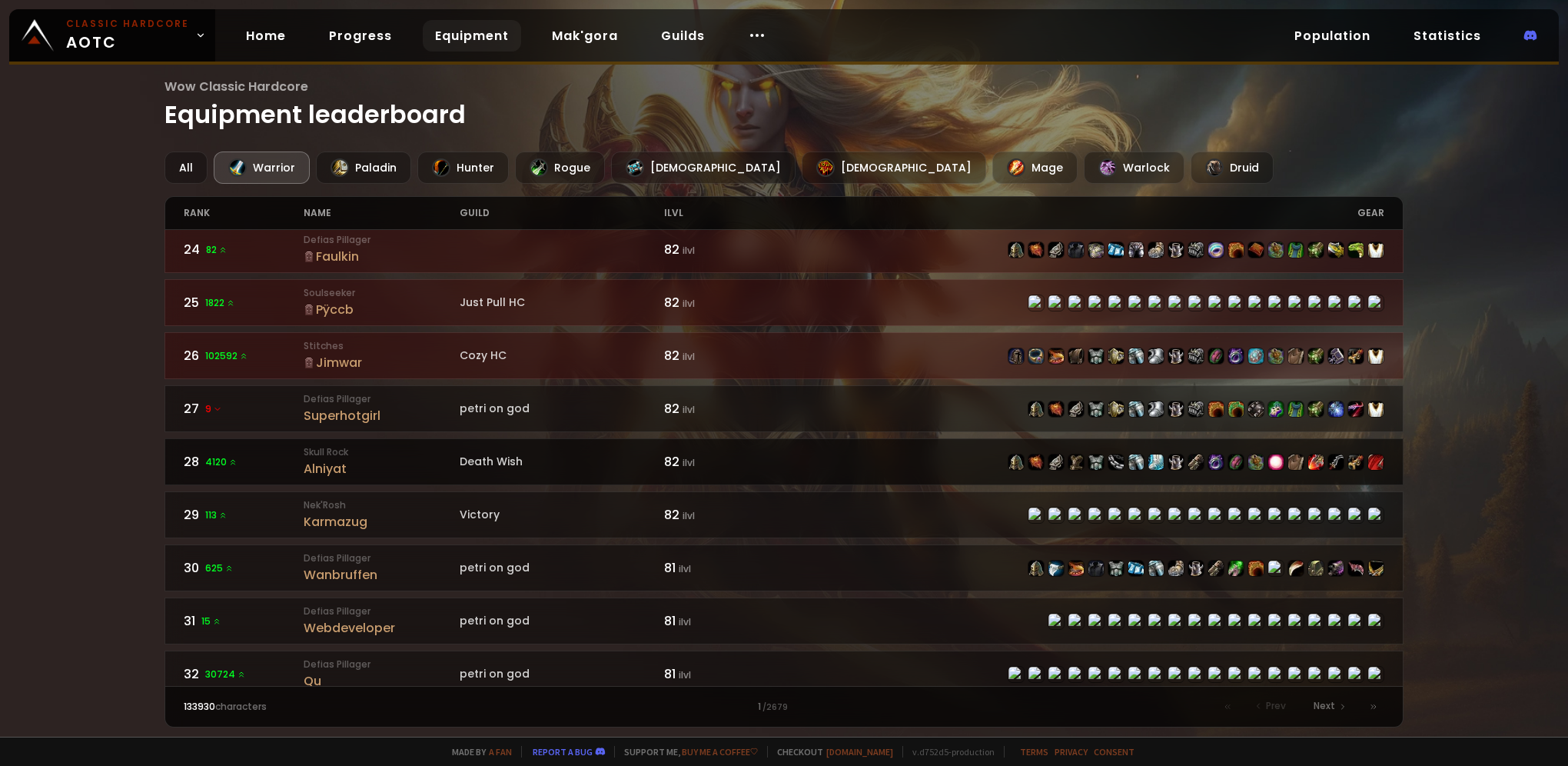
click at [331, 459] on div "Alniyat" at bounding box center [381, 468] width 156 height 19
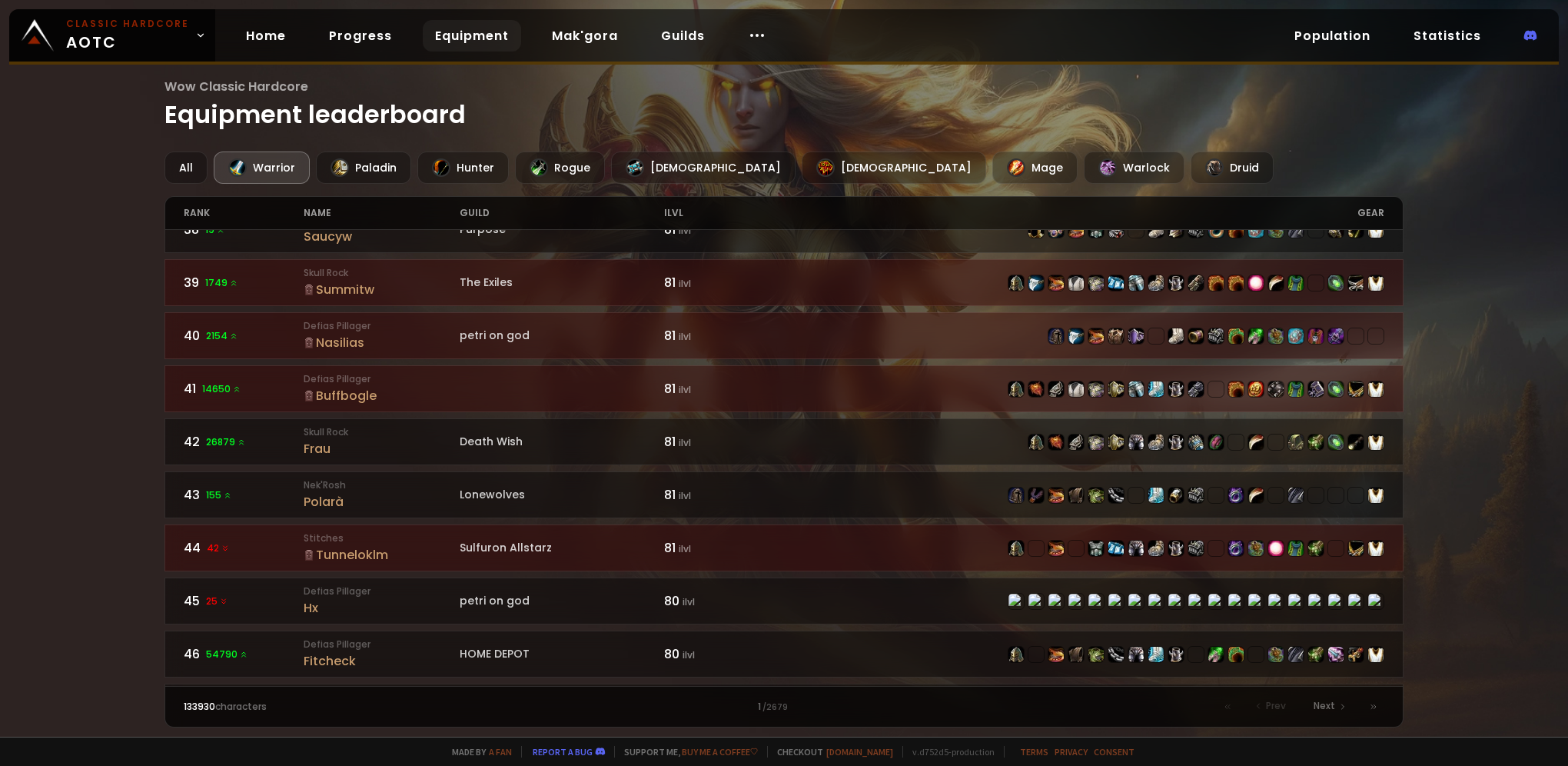
scroll to position [2077, 0]
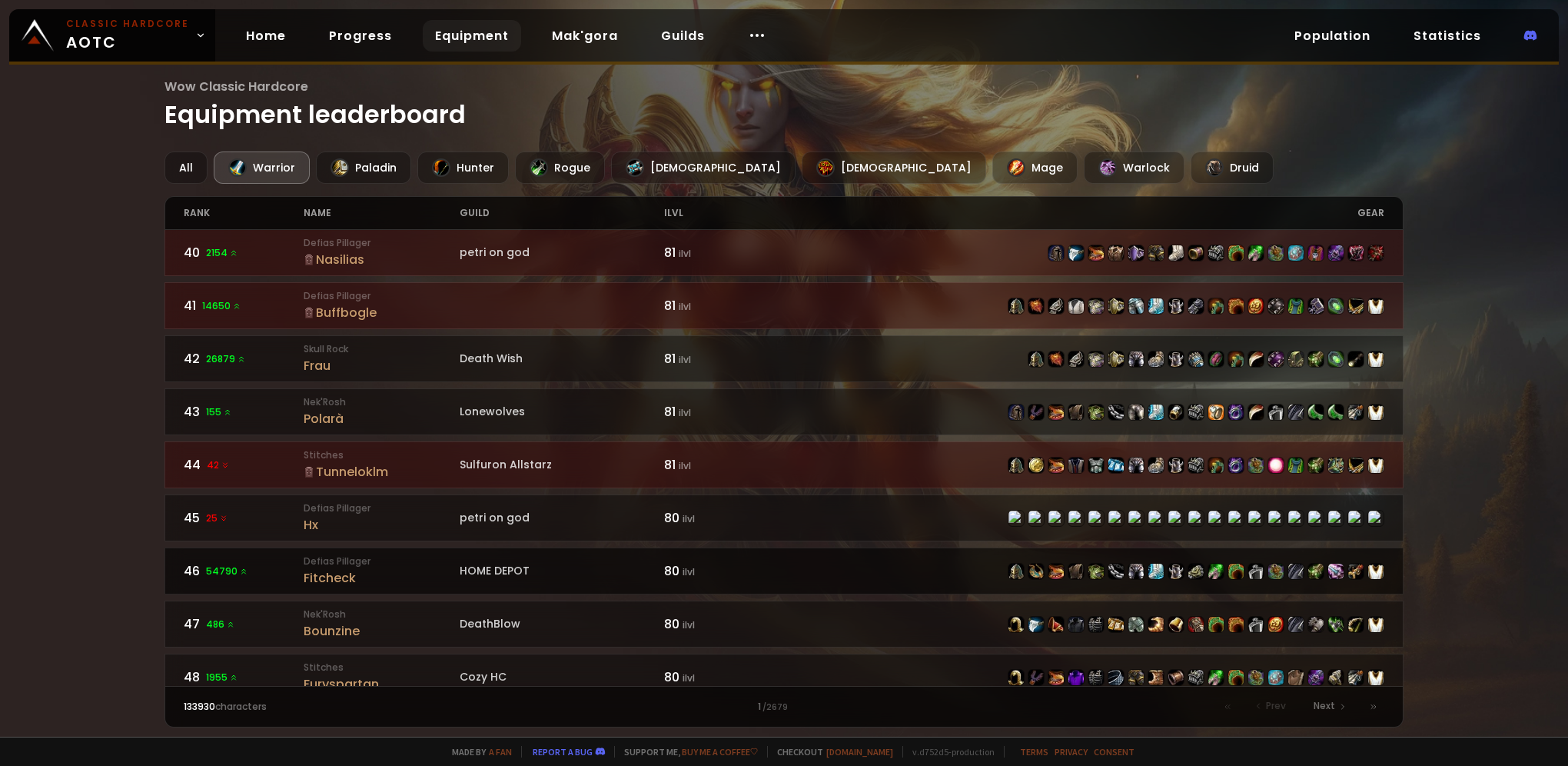
click at [338, 568] on div "Fitcheck" at bounding box center [381, 578] width 156 height 19
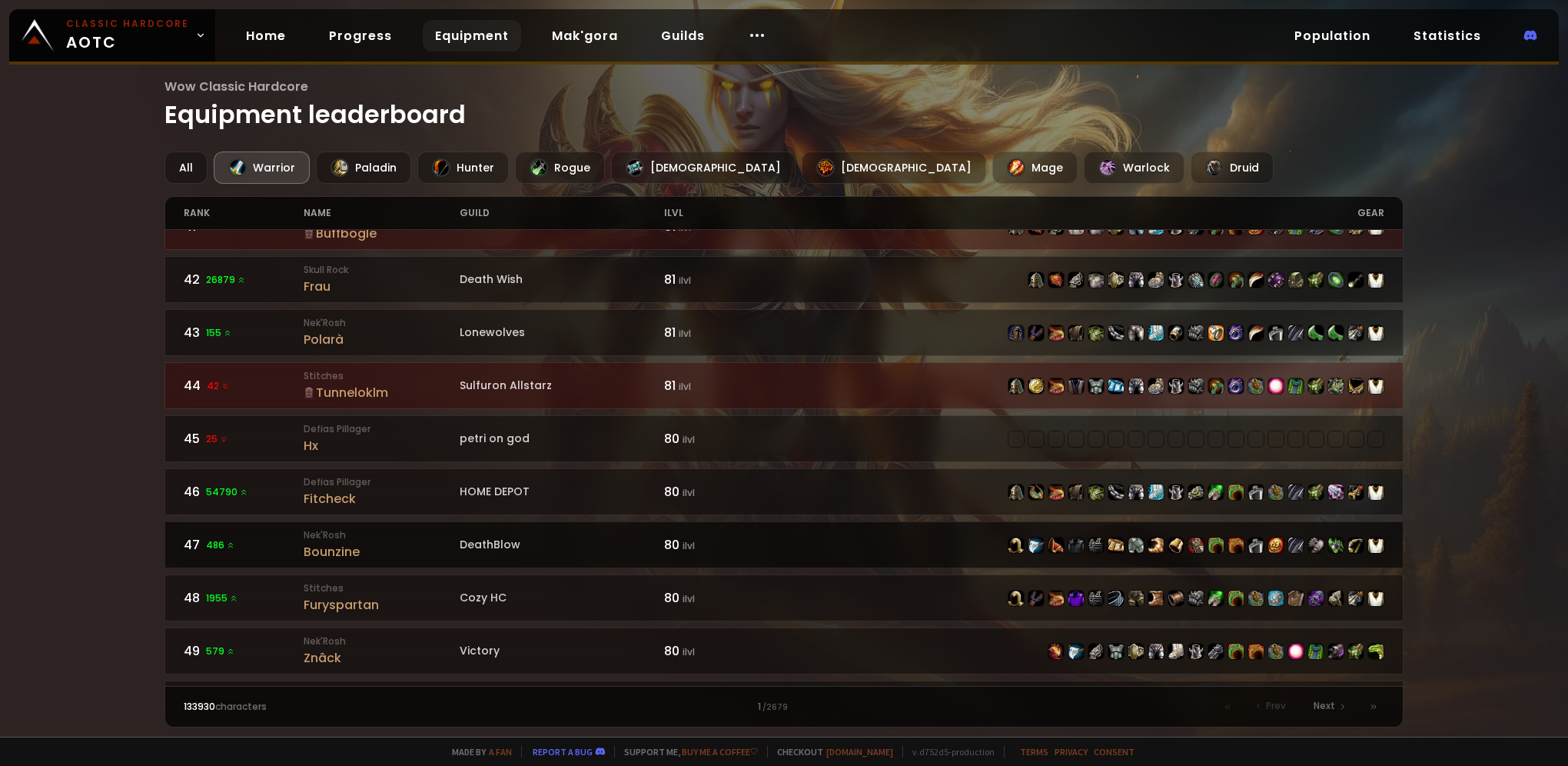
scroll to position [2163, 0]
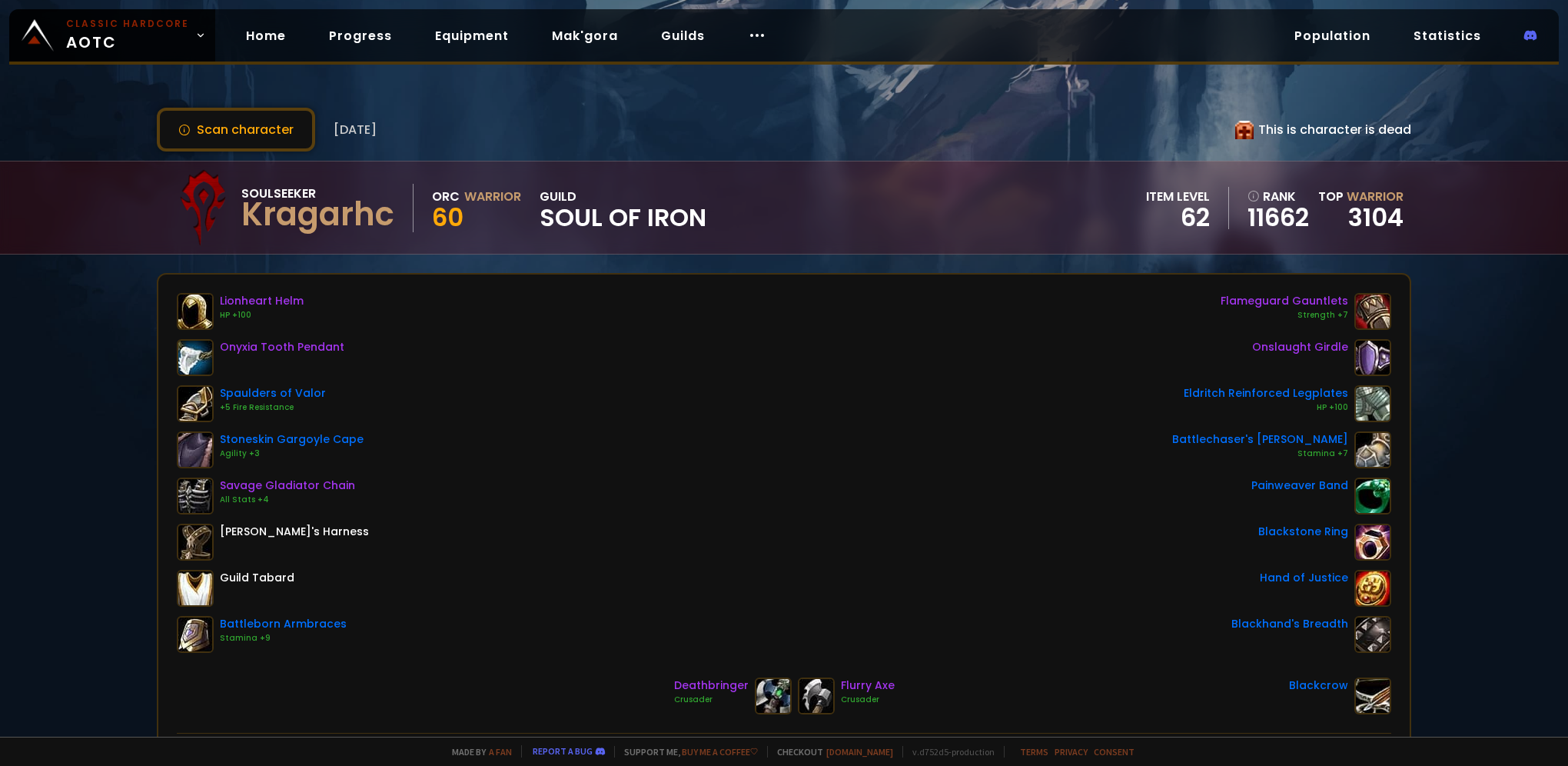
scroll to position [154, 0]
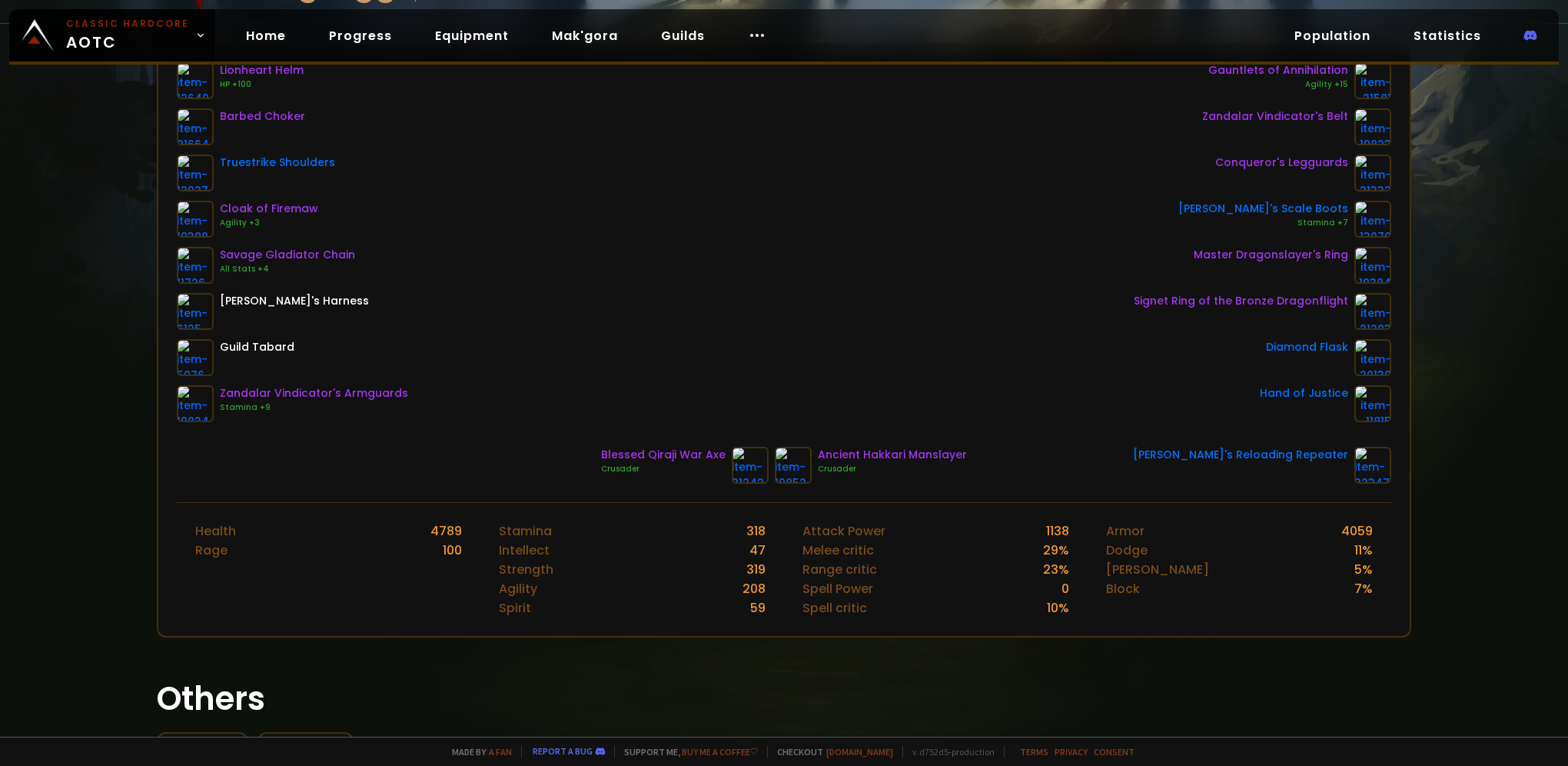
scroll to position [77, 0]
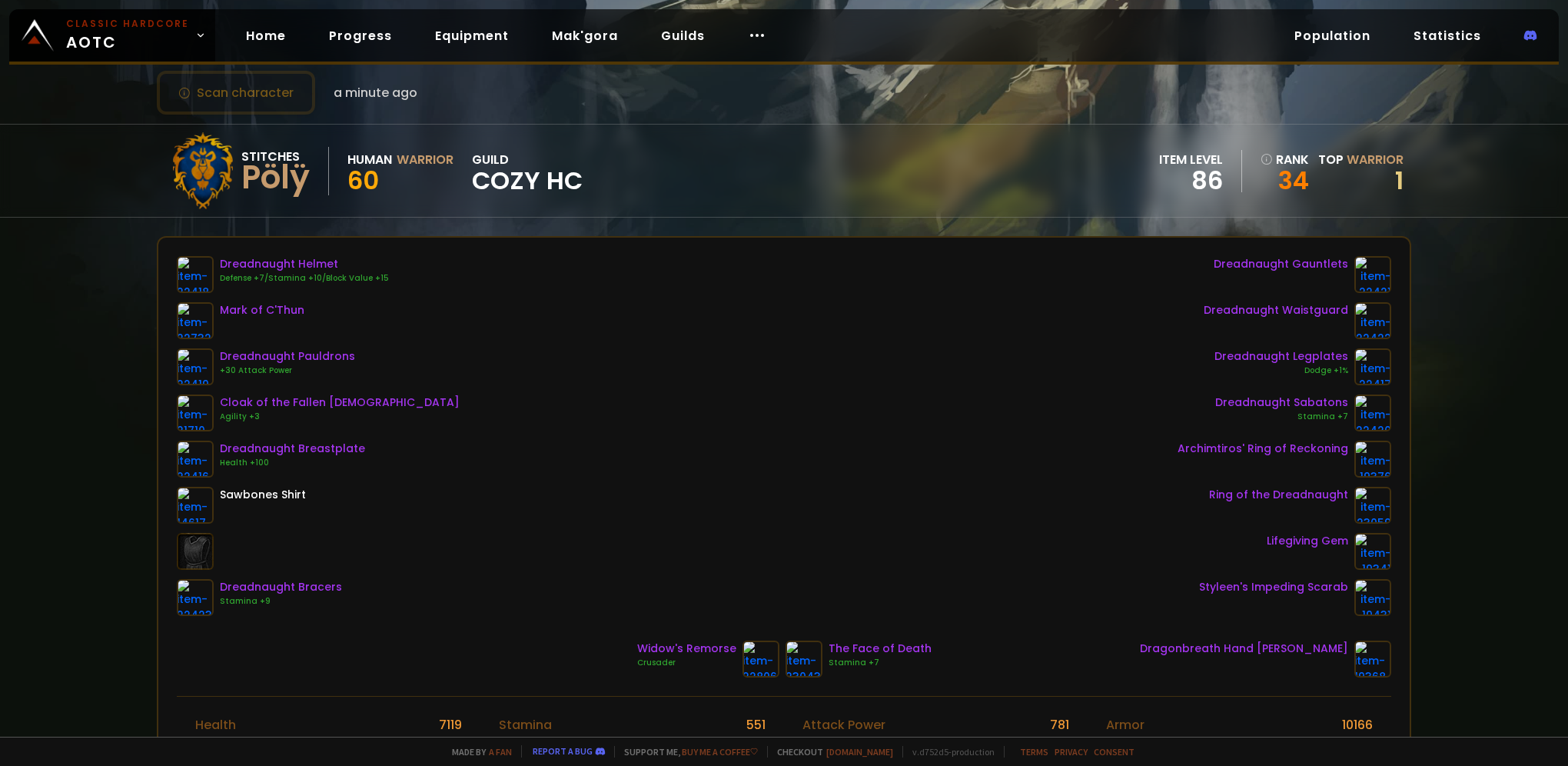
scroll to position [154, 0]
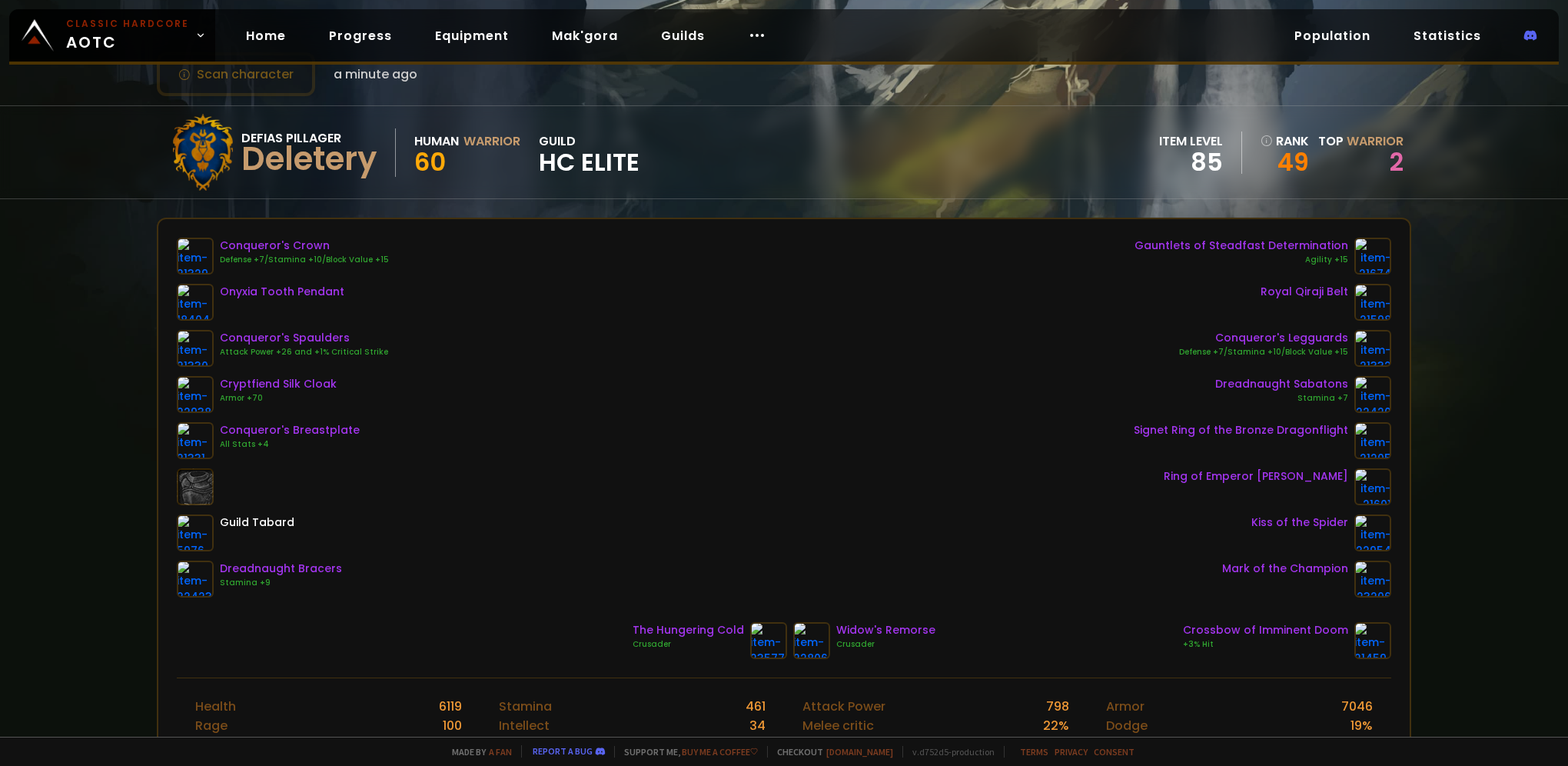
scroll to position [77, 0]
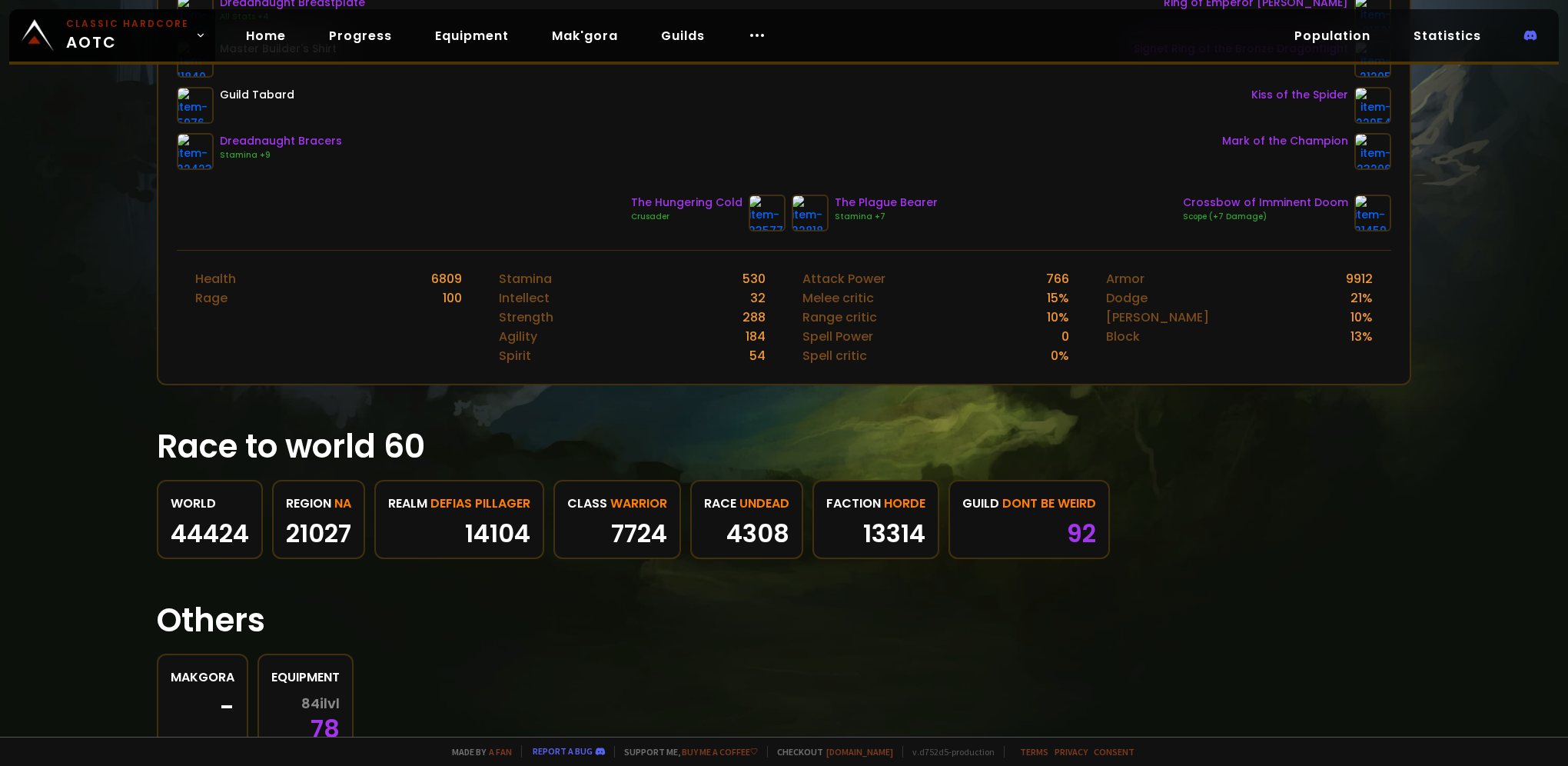
scroll to position [538, 0]
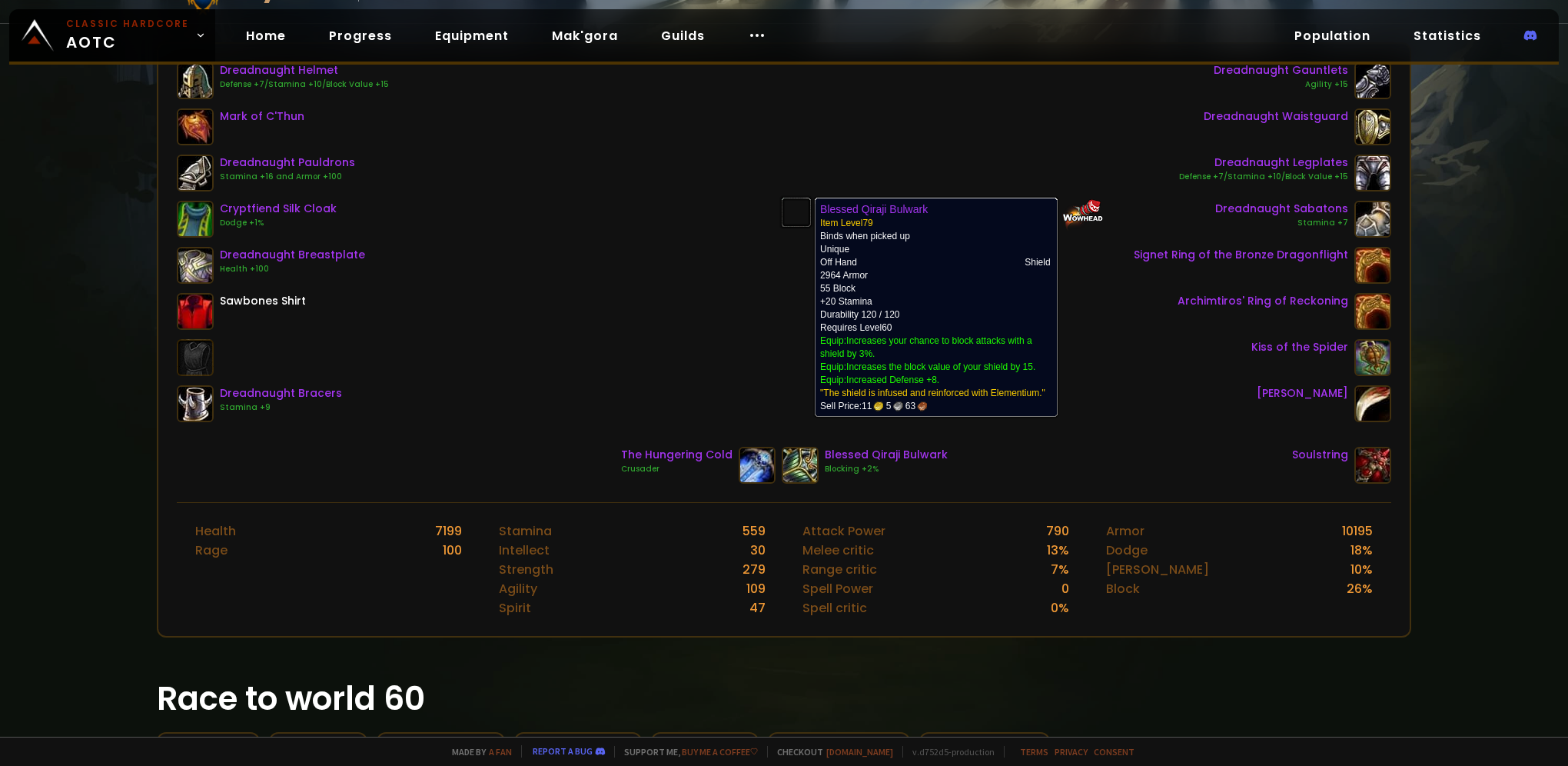
scroll to position [154, 0]
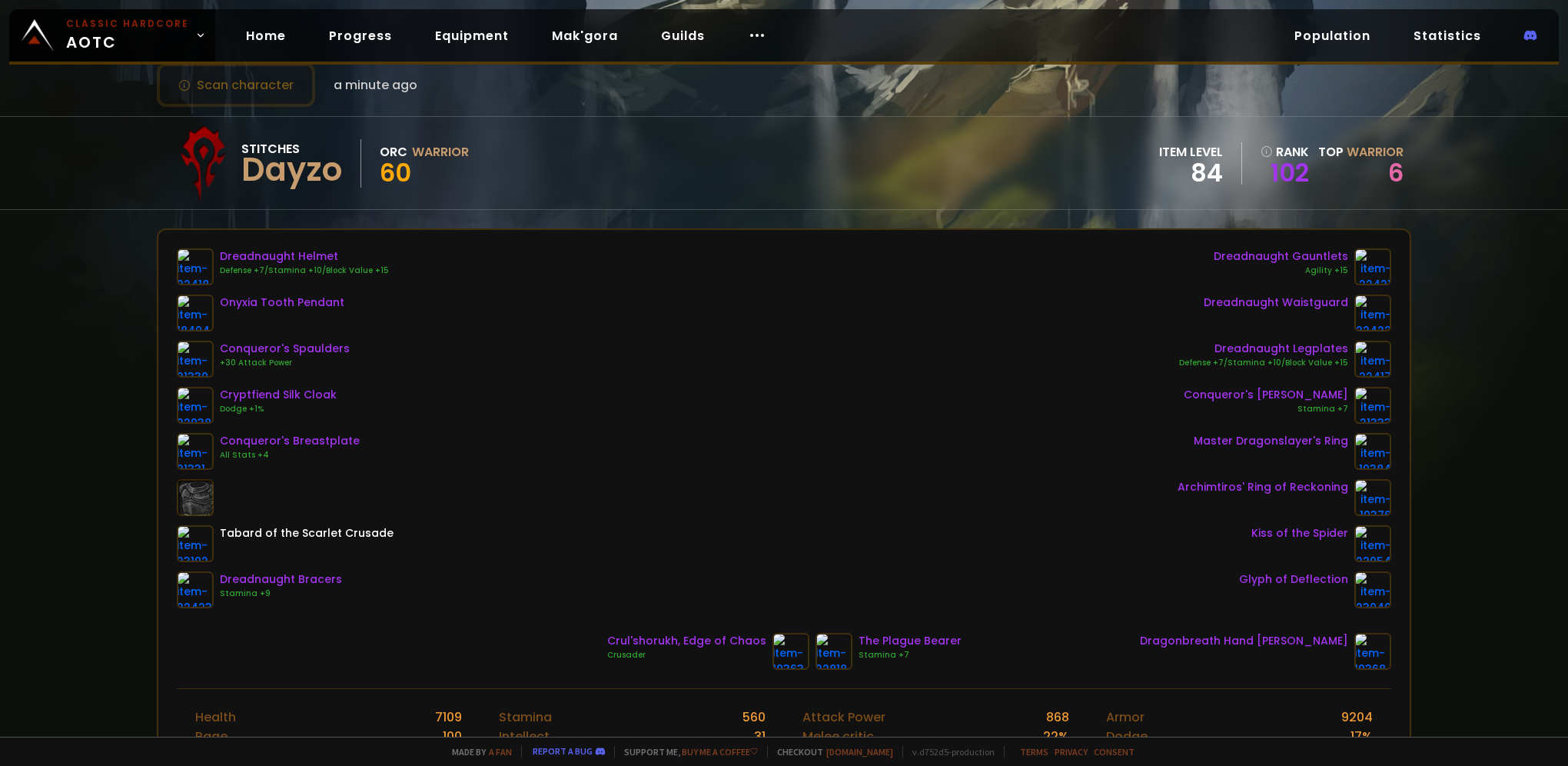
scroll to position [77, 0]
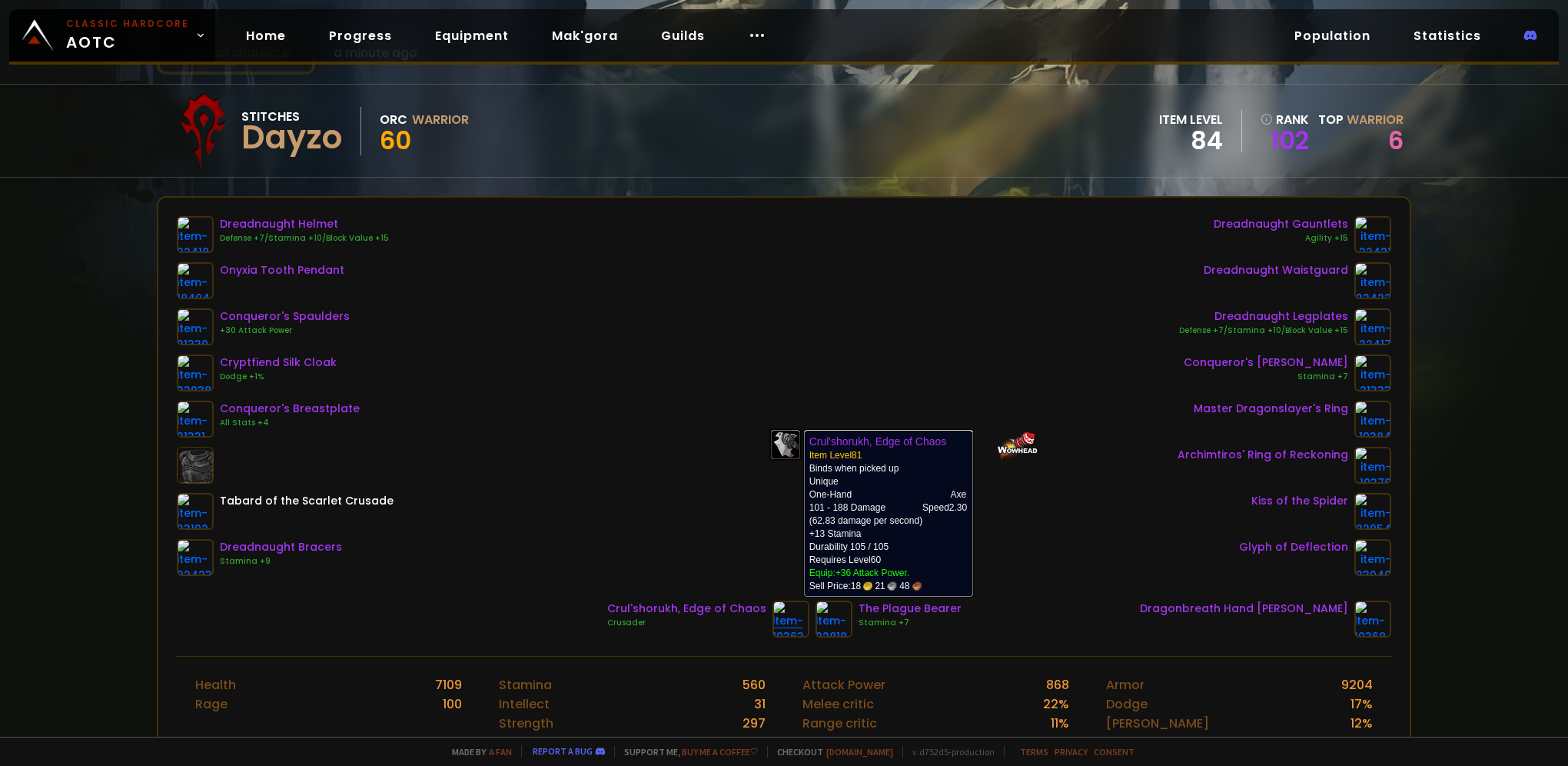
click at [778, 622] on img at bounding box center [790, 618] width 37 height 37
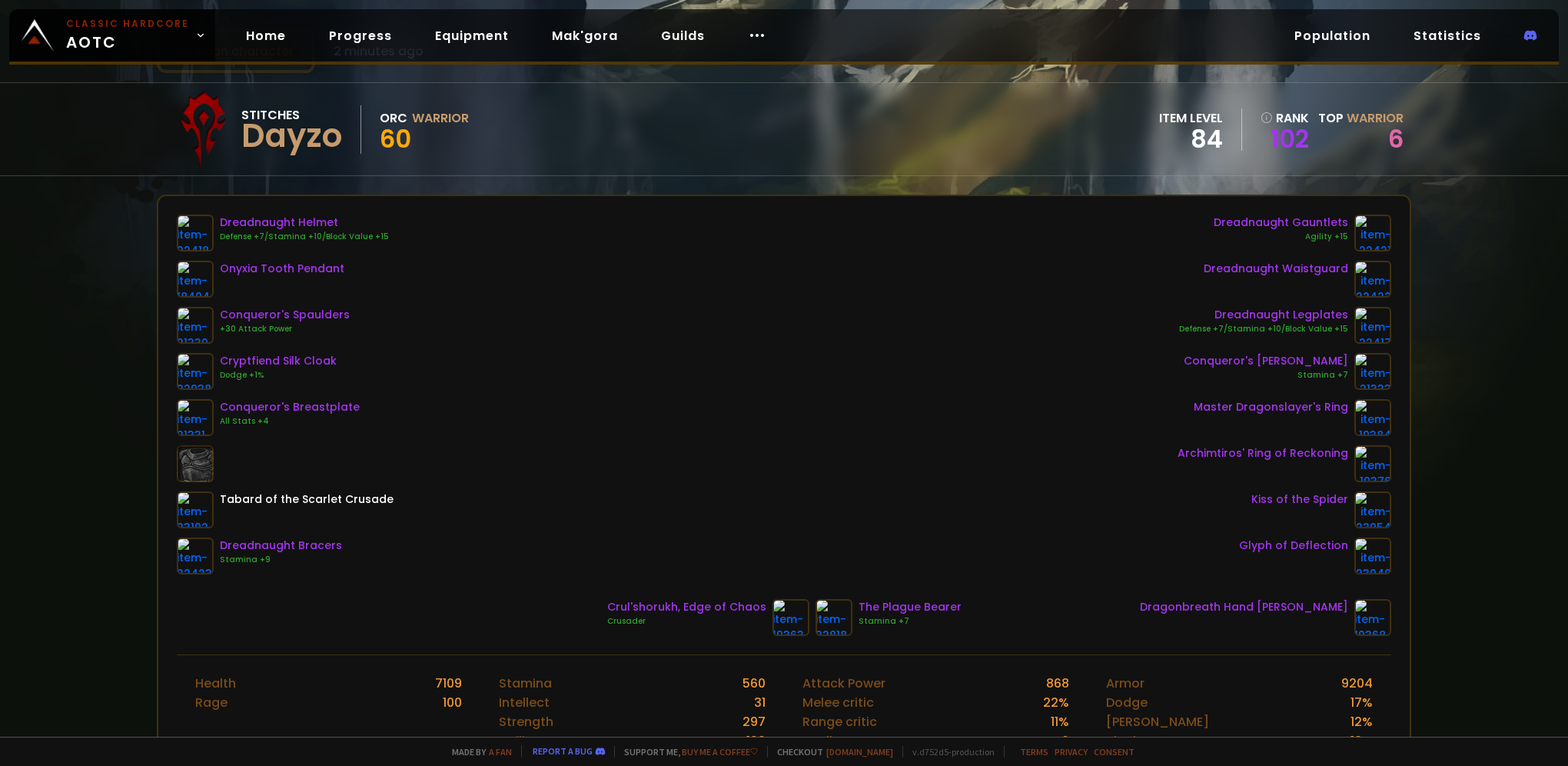
scroll to position [154, 0]
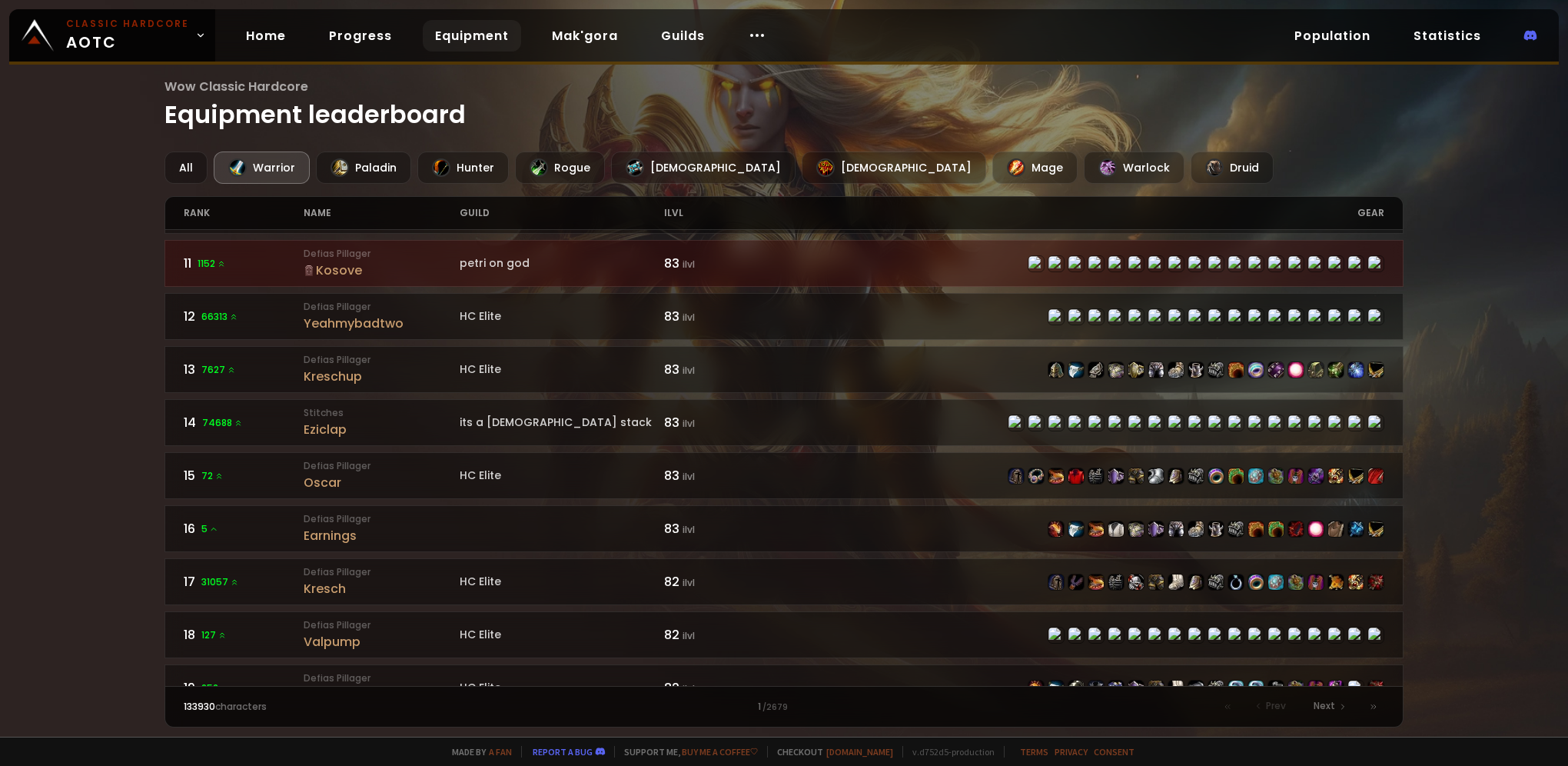
scroll to position [615, 0]
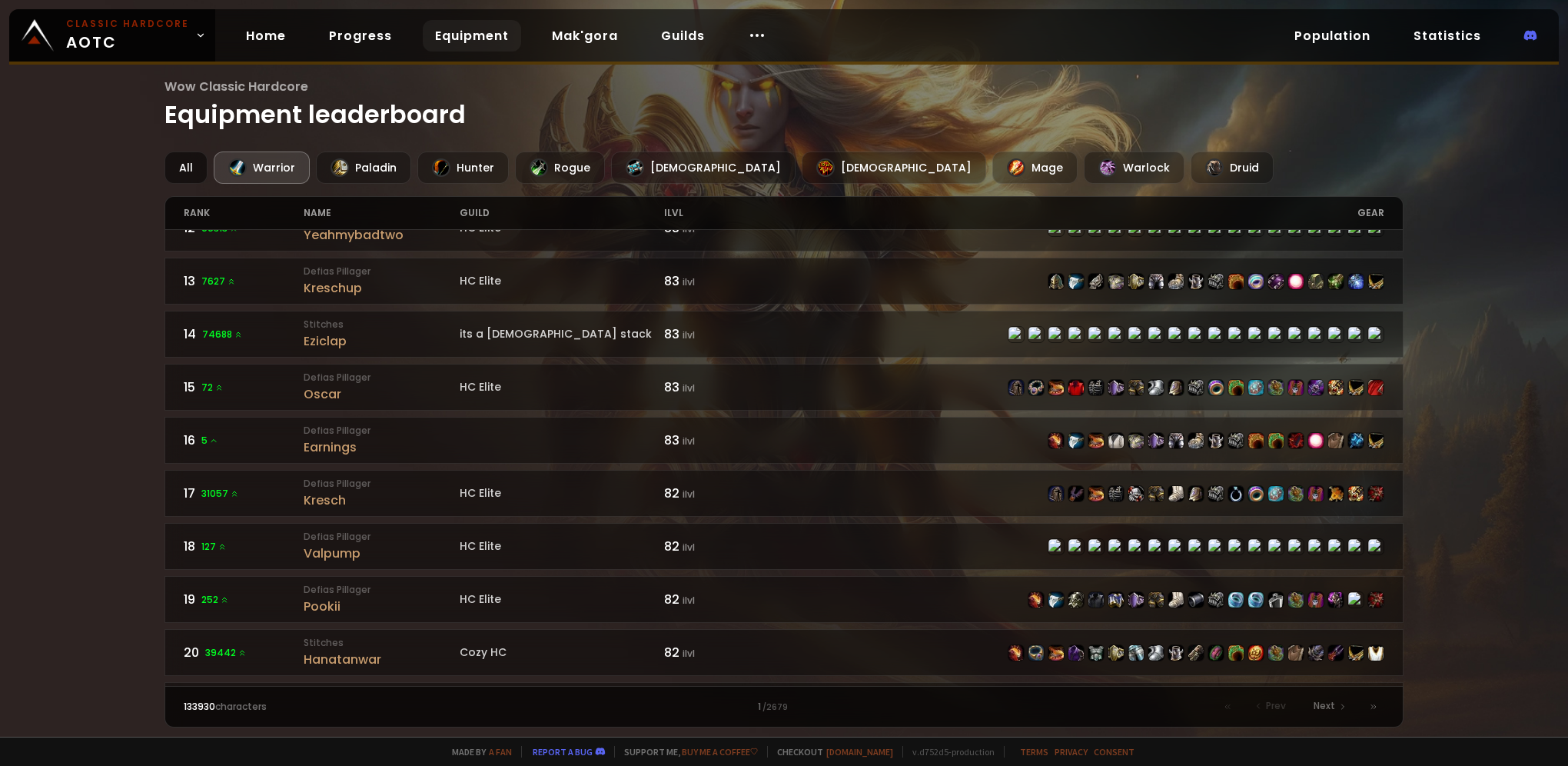
click at [174, 164] on div "All" at bounding box center [186, 168] width 43 height 32
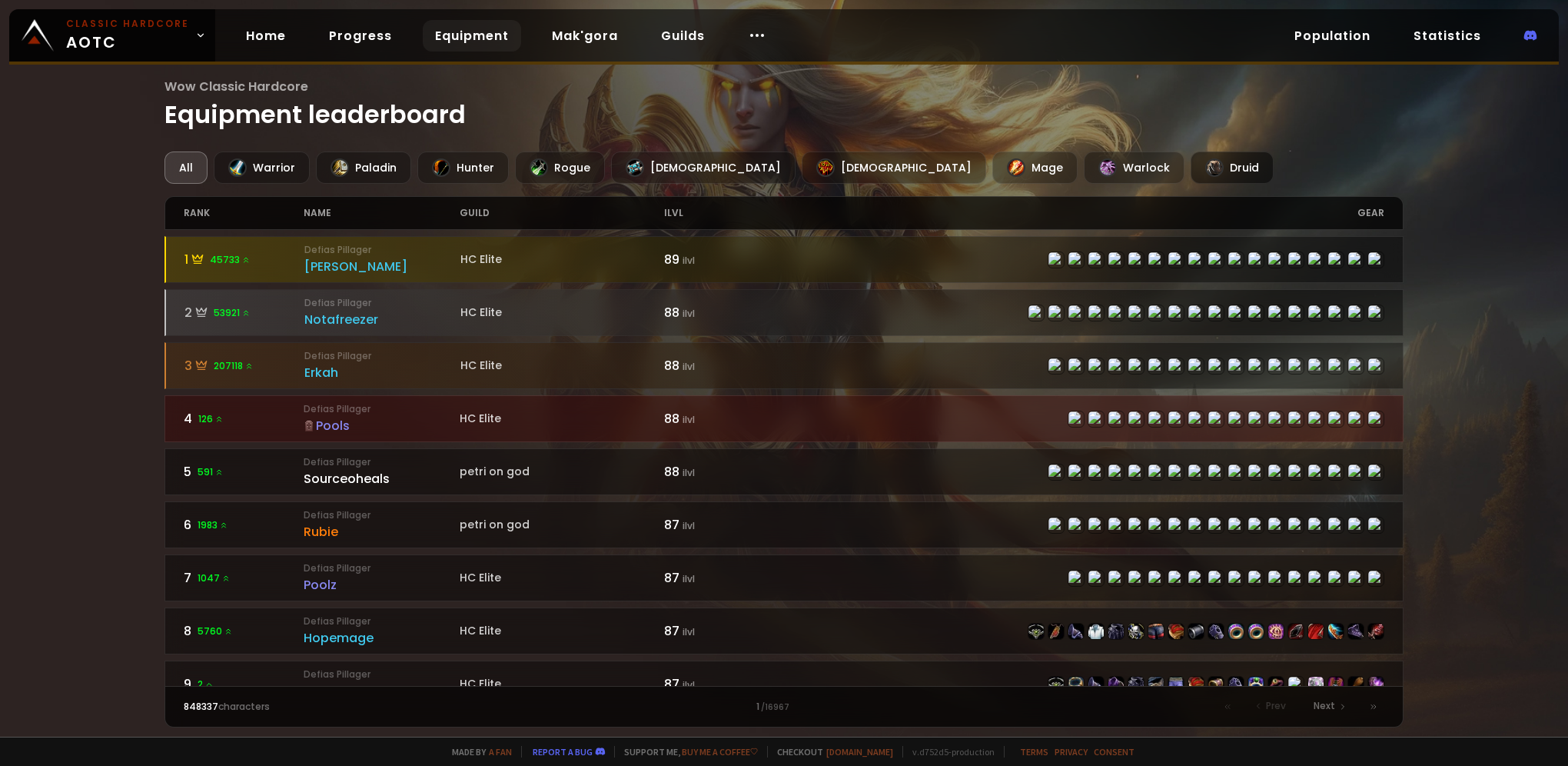
click at [1190, 167] on div "Druid" at bounding box center [1232, 168] width 83 height 32
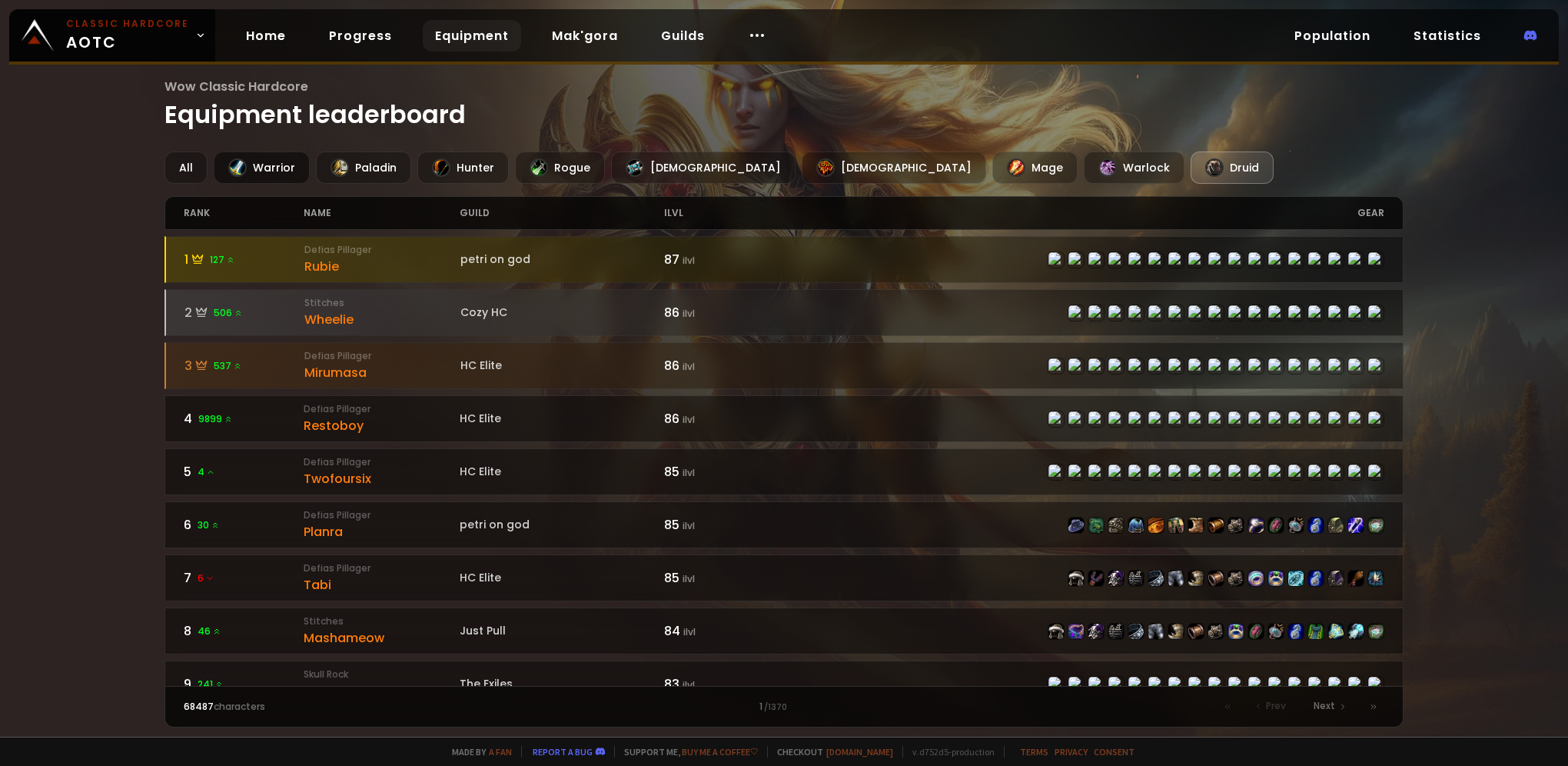
click at [284, 170] on div "Warrior" at bounding box center [262, 168] width 96 height 32
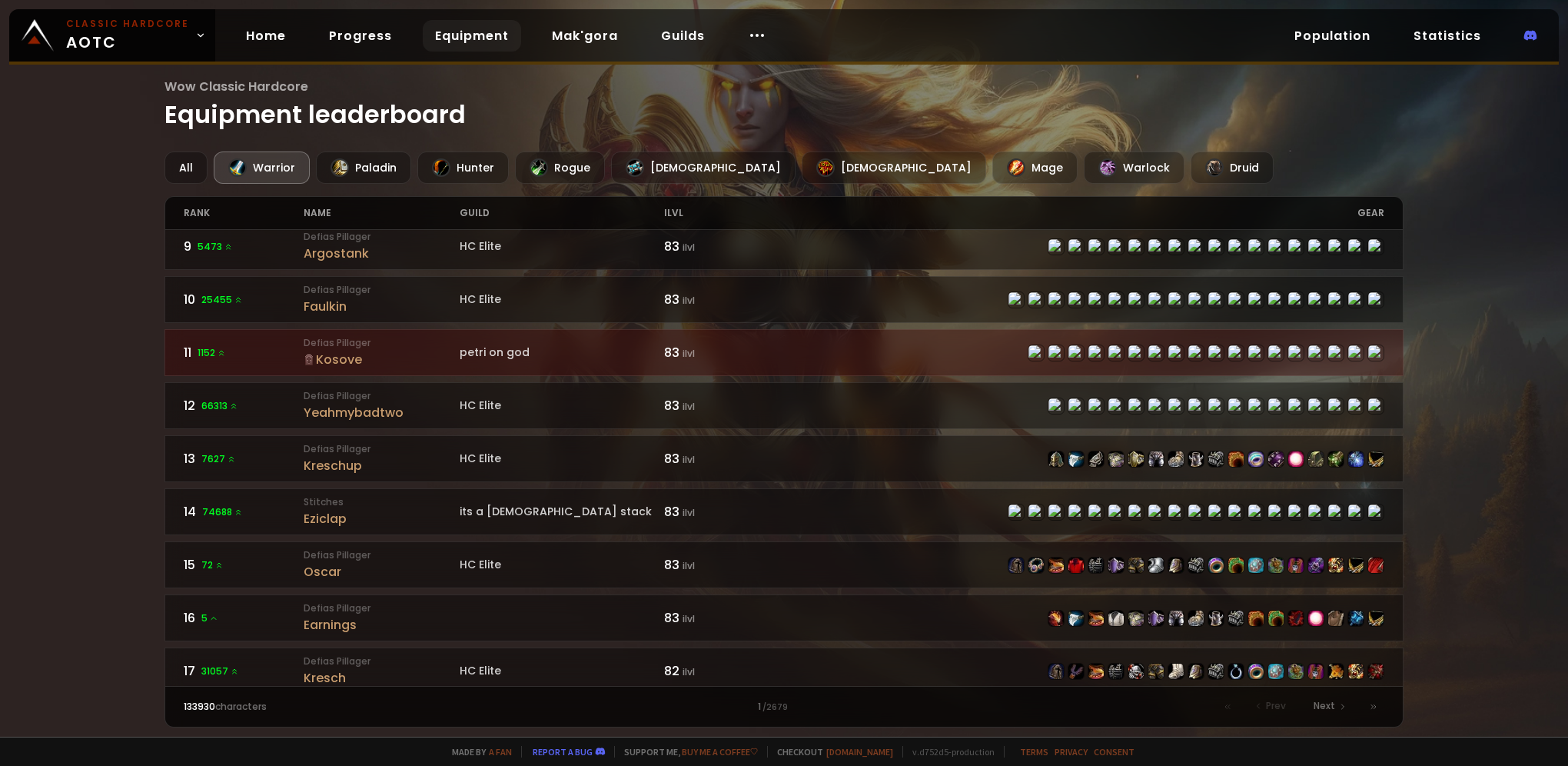
scroll to position [462, 0]
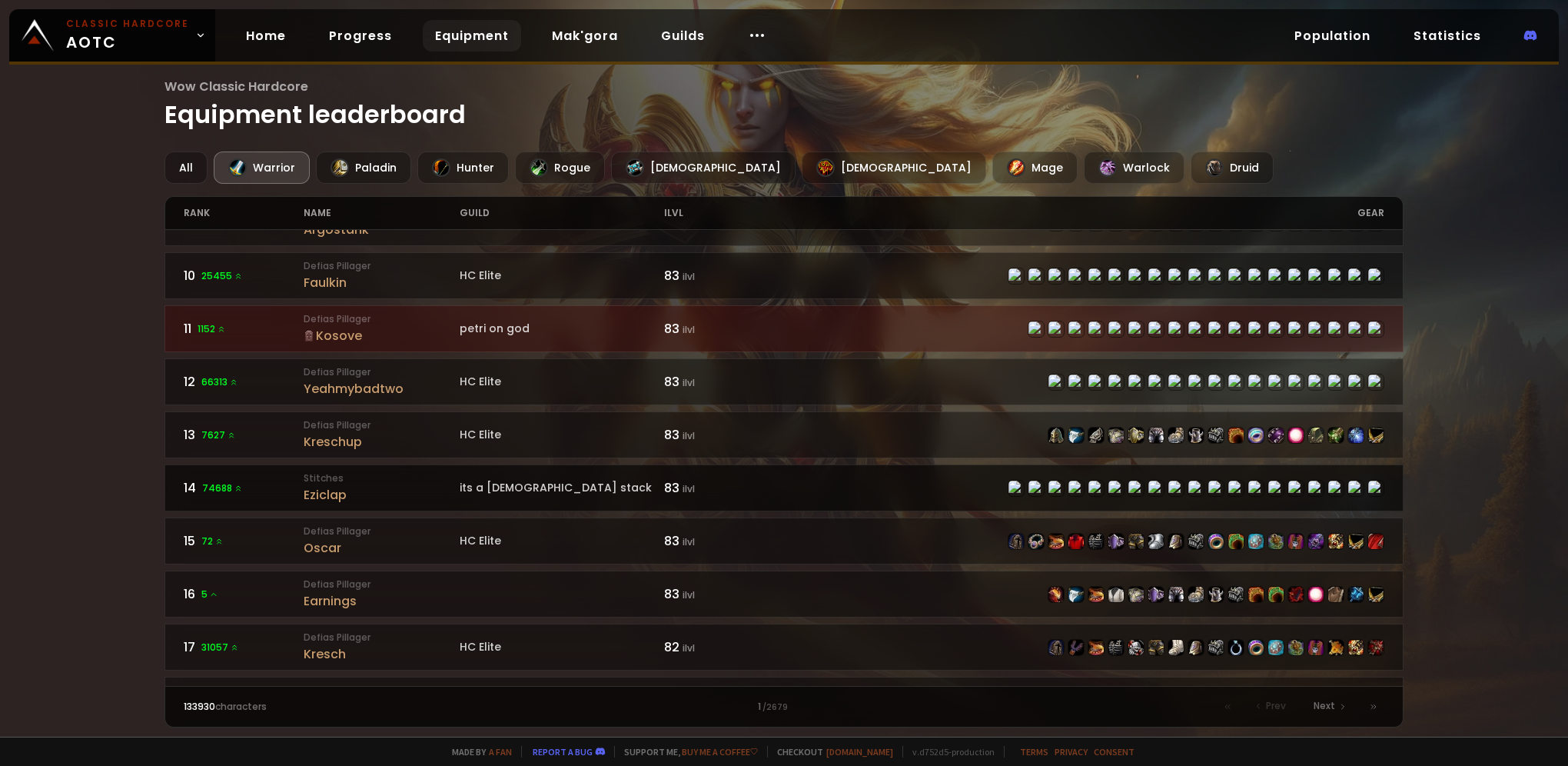
click at [323, 485] on div "Eziclap" at bounding box center [381, 495] width 156 height 19
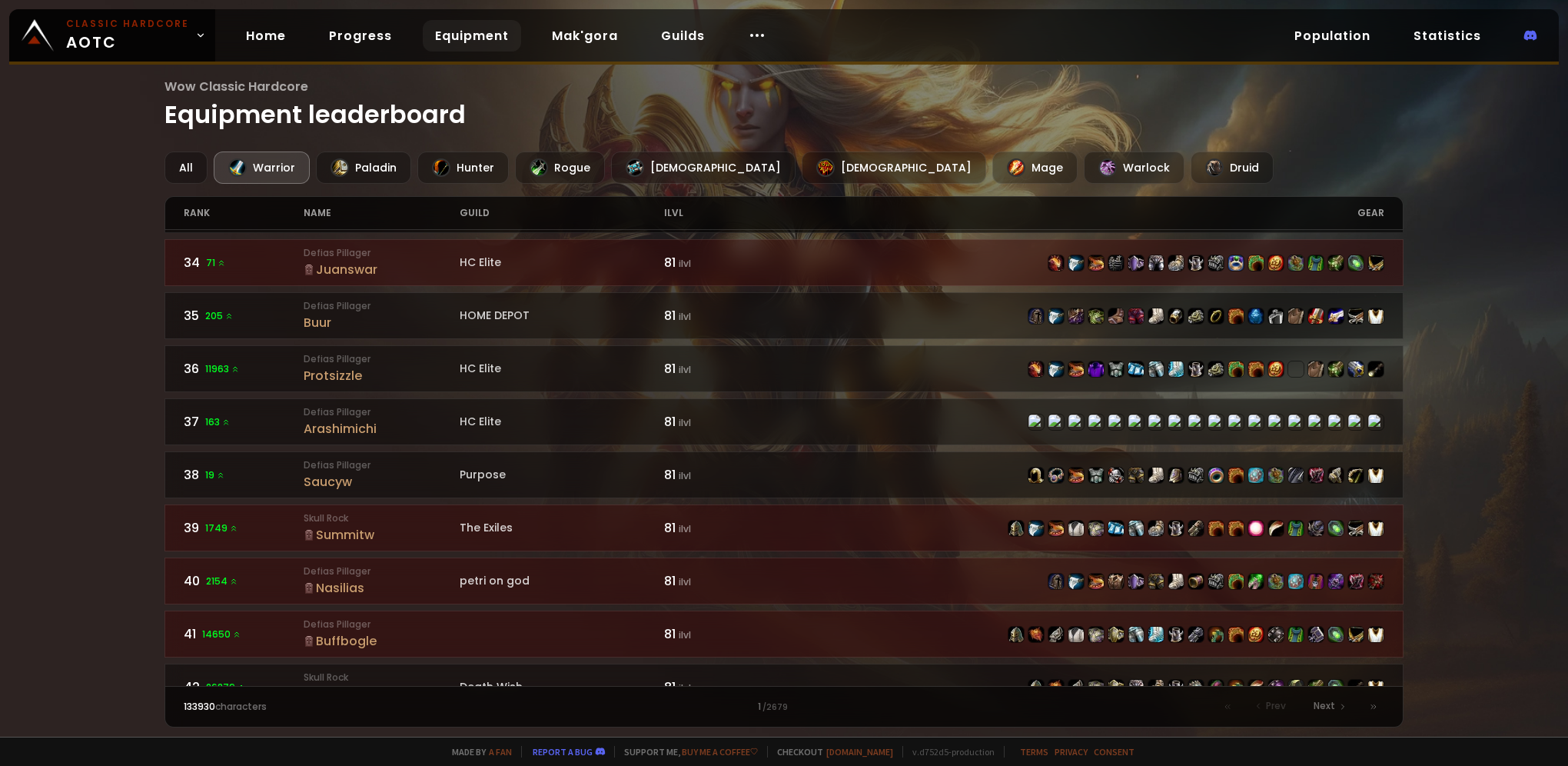
scroll to position [1923, 0]
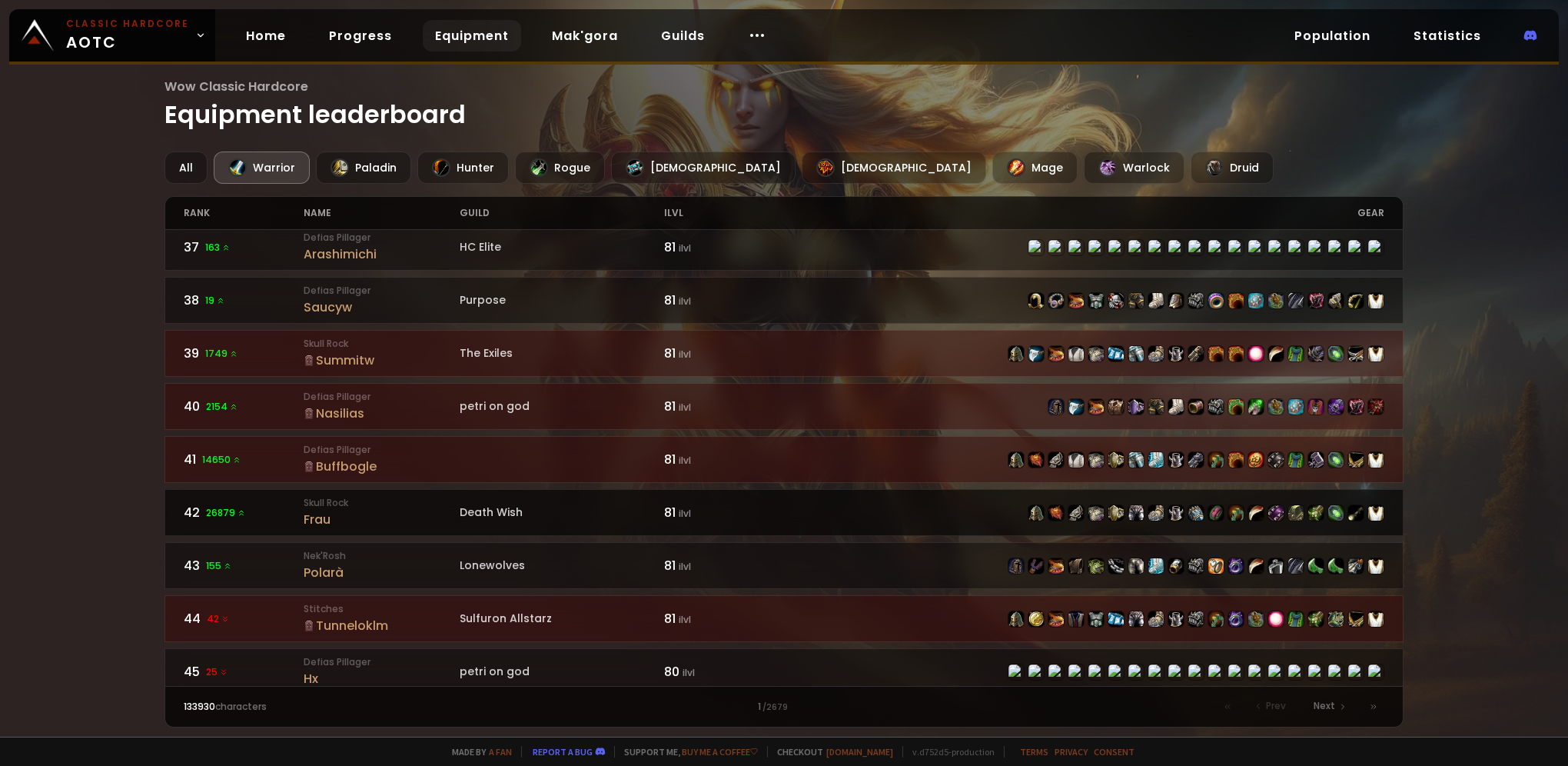
click at [324, 510] on div "Frau" at bounding box center [381, 519] width 156 height 19
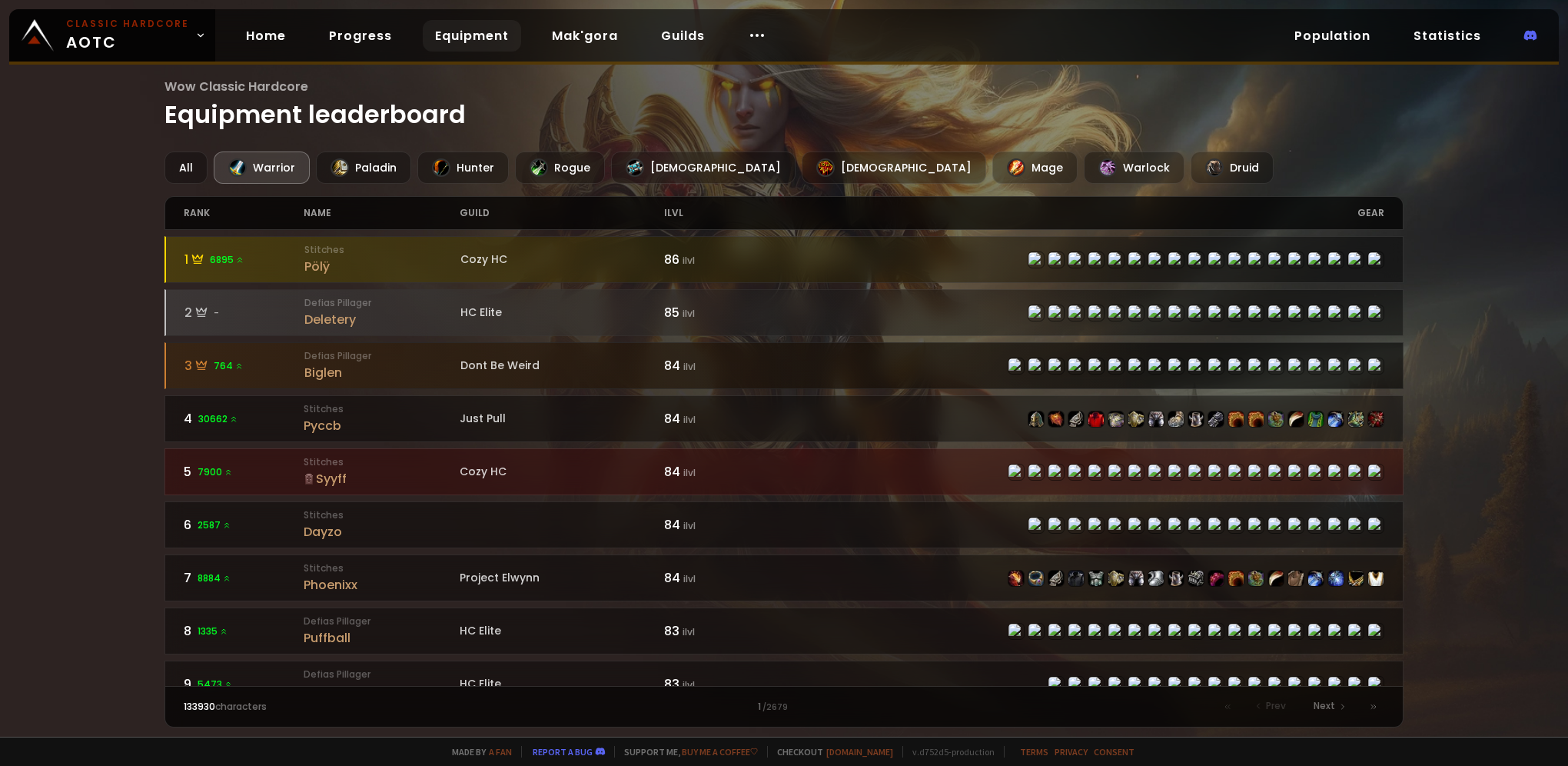
click at [341, 367] on div "Biglen" at bounding box center [382, 372] width 156 height 19
click at [312, 368] on div "Biglen" at bounding box center [382, 372] width 156 height 19
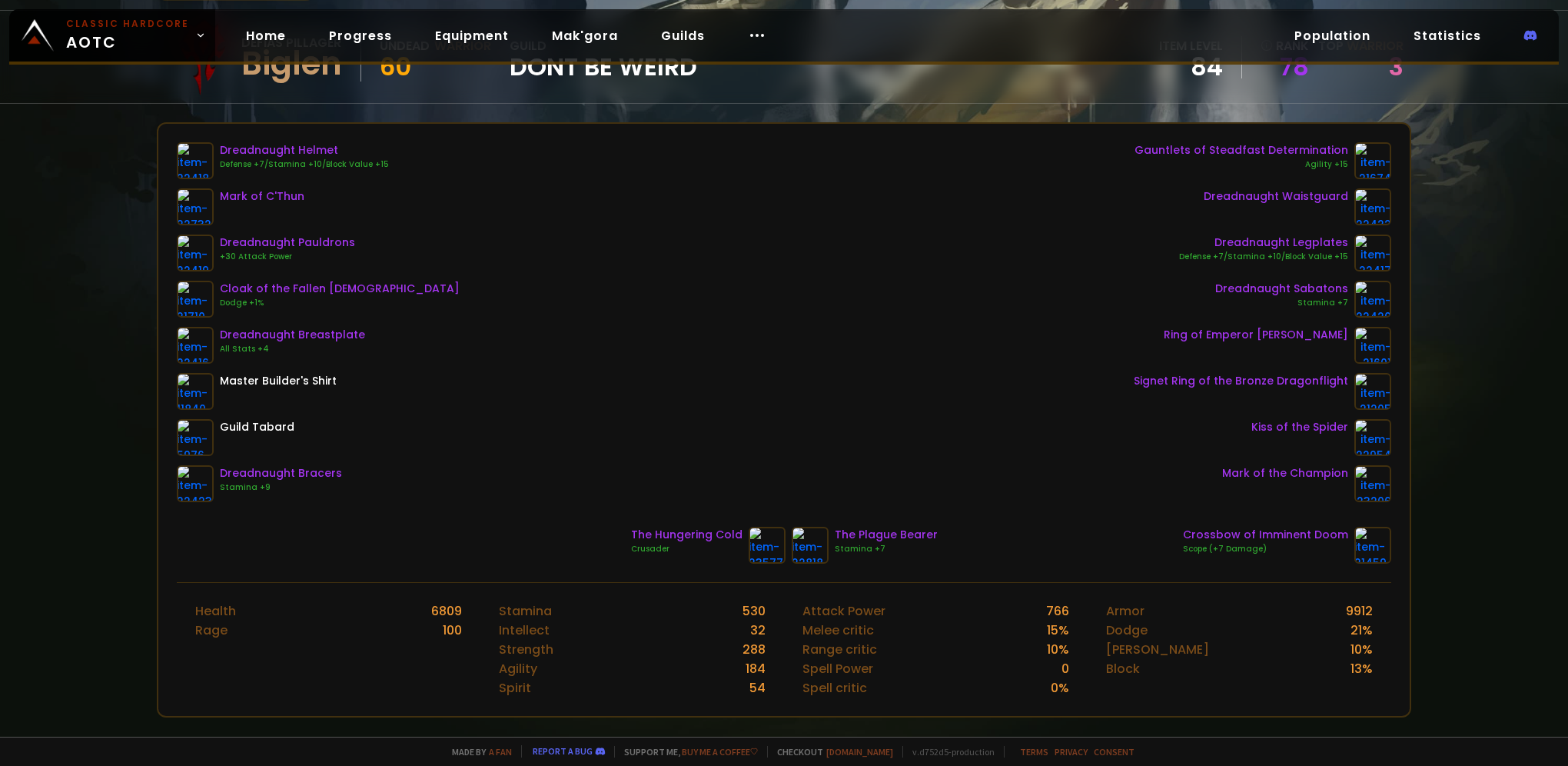
scroll to position [154, 0]
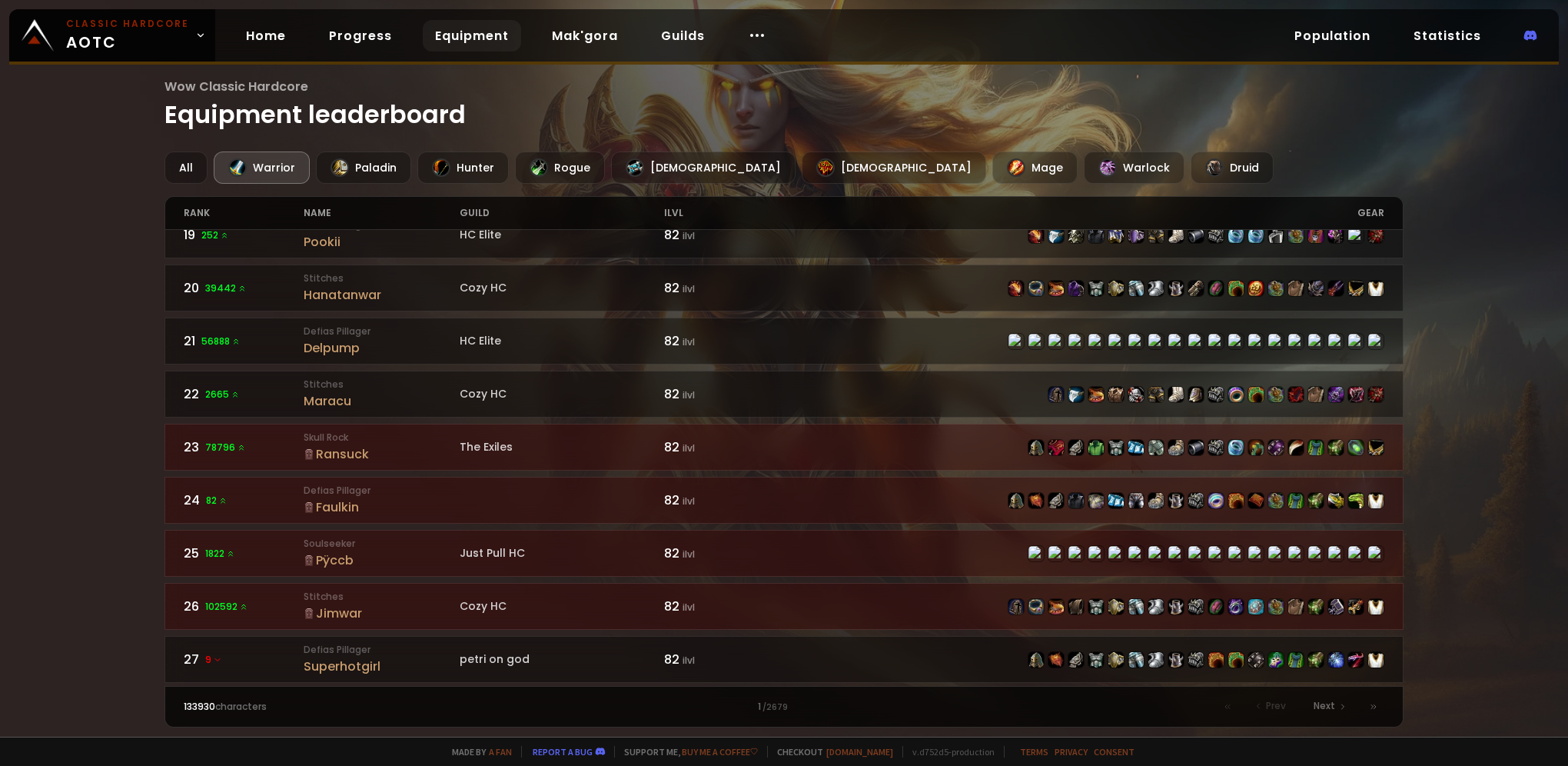
scroll to position [1077, 0]
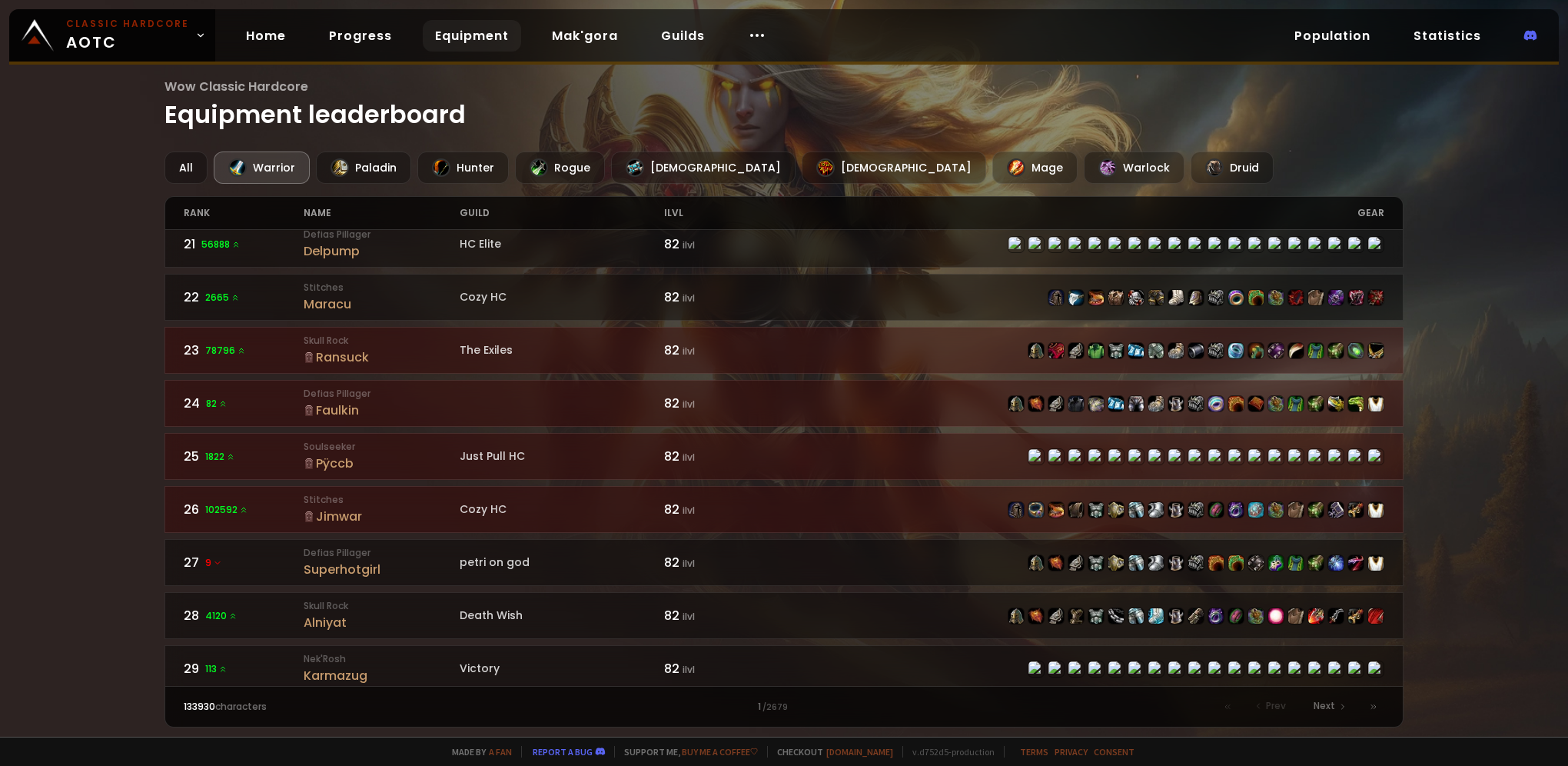
click at [504, 448] on div "Just Pull HC" at bounding box center [561, 456] width 204 height 16
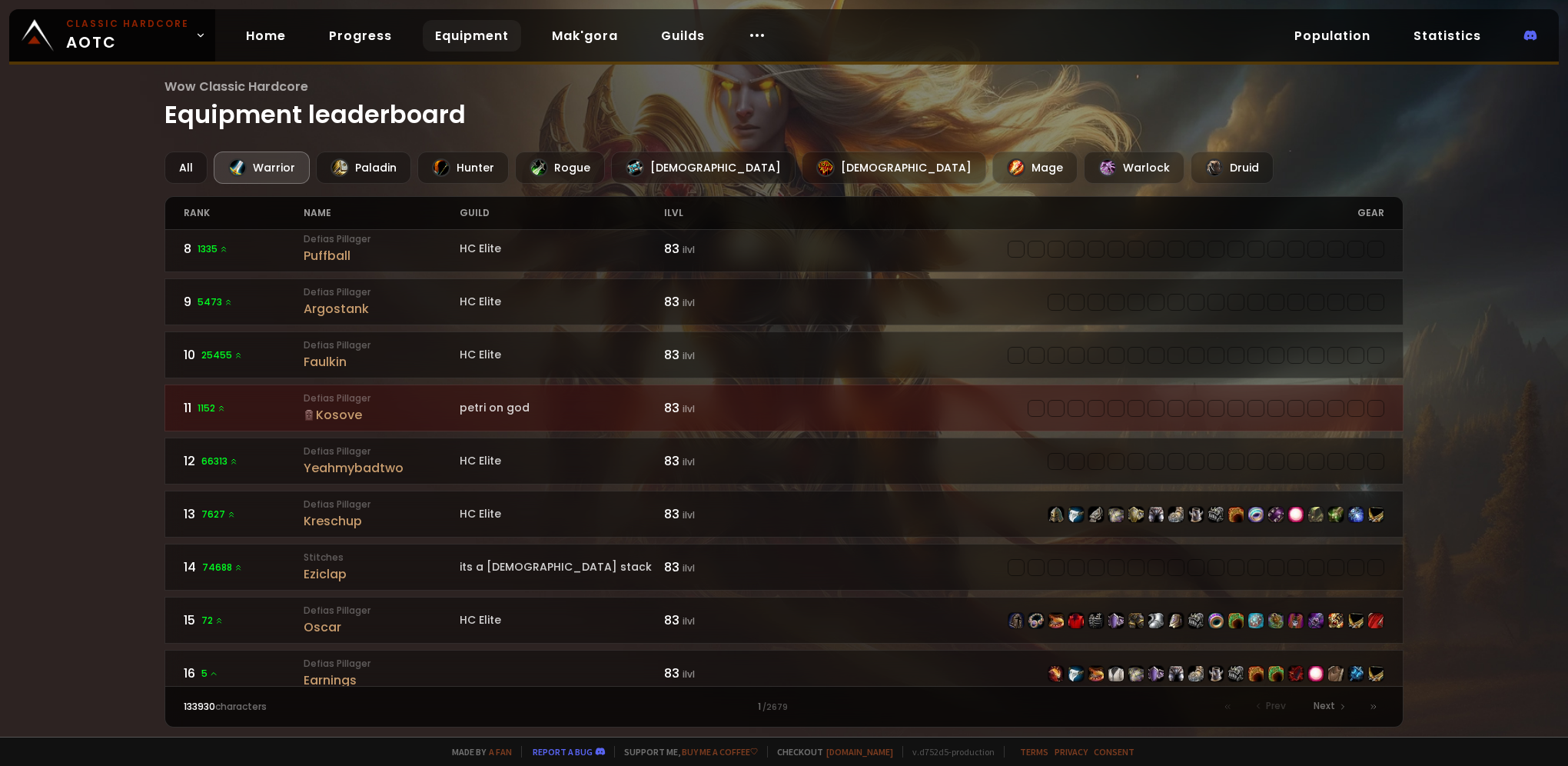
scroll to position [384, 0]
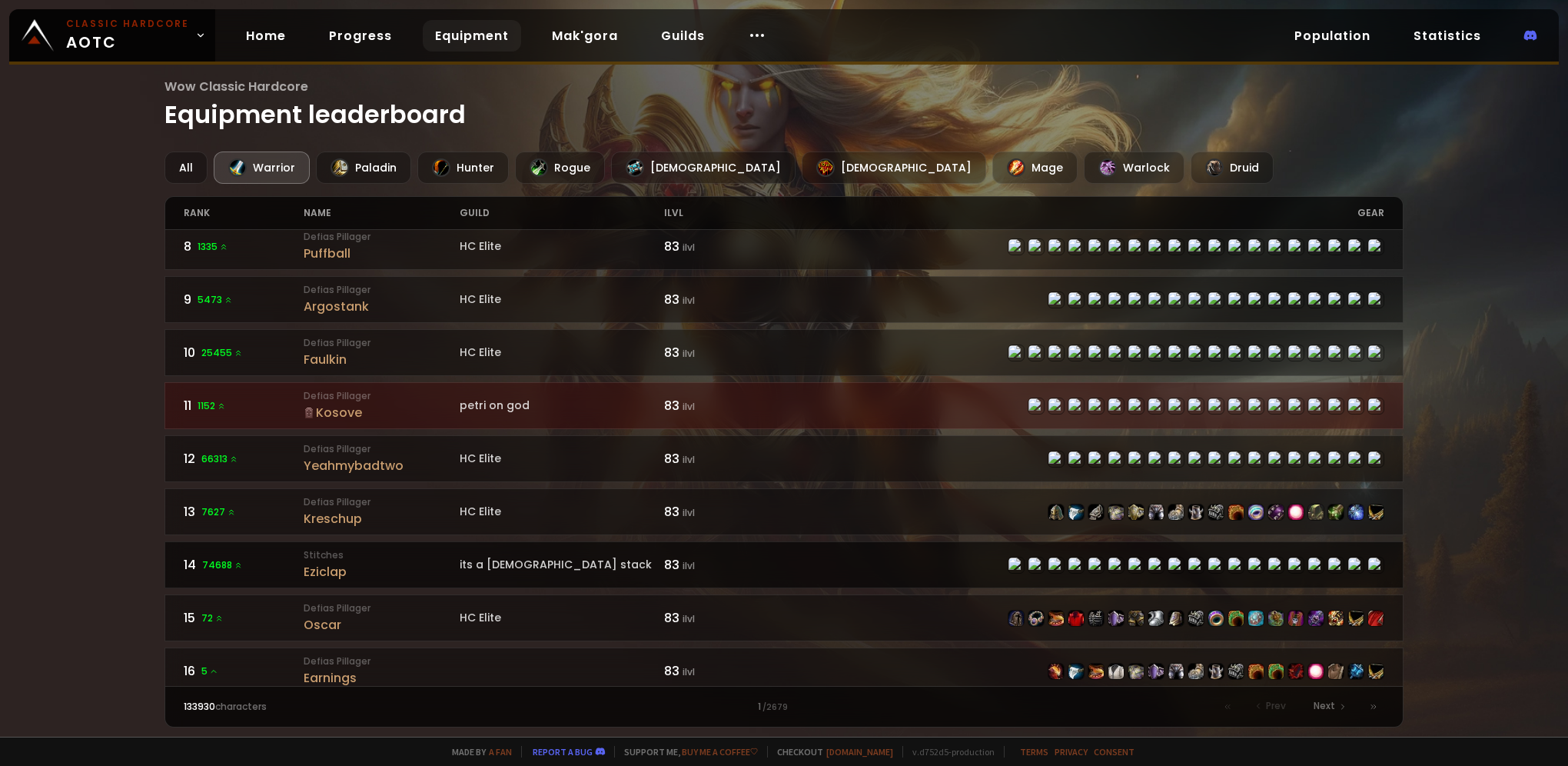
click at [344, 550] on div "Stitches Eziclap" at bounding box center [381, 564] width 156 height 33
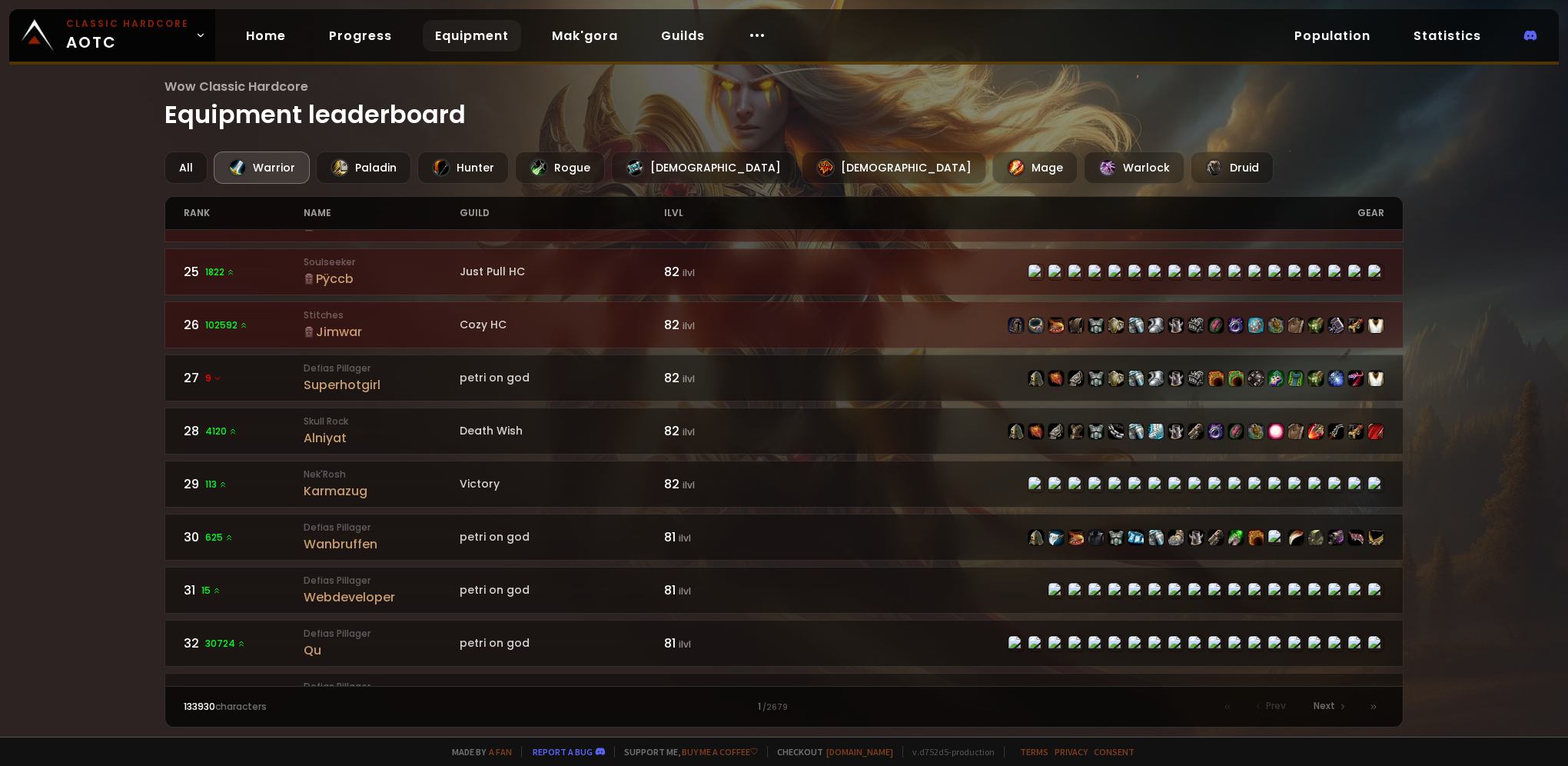
scroll to position [1308, 0]
